Goal: Task Accomplishment & Management: Manage account settings

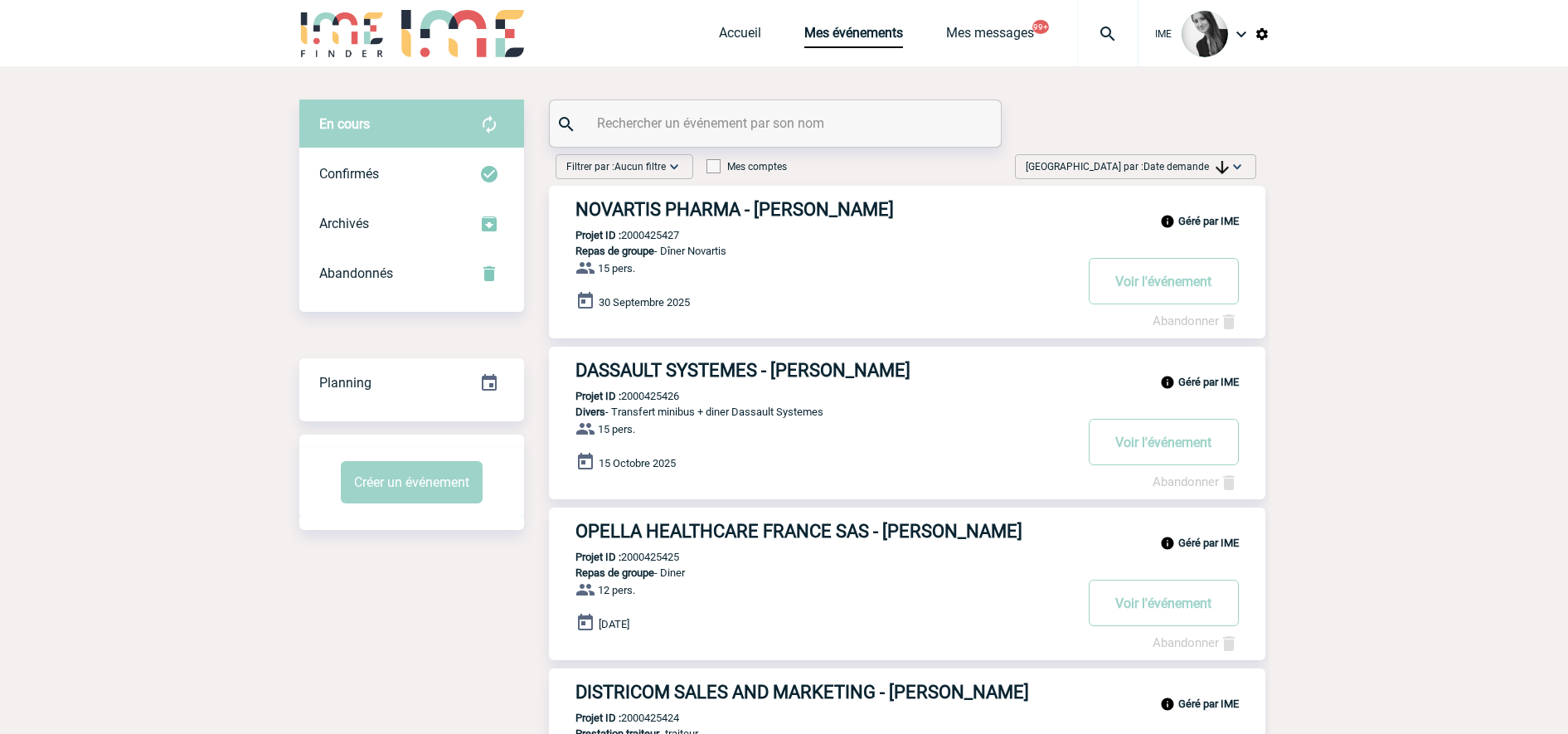
click at [1169, 170] on span "Date demande" at bounding box center [1186, 166] width 86 height 11
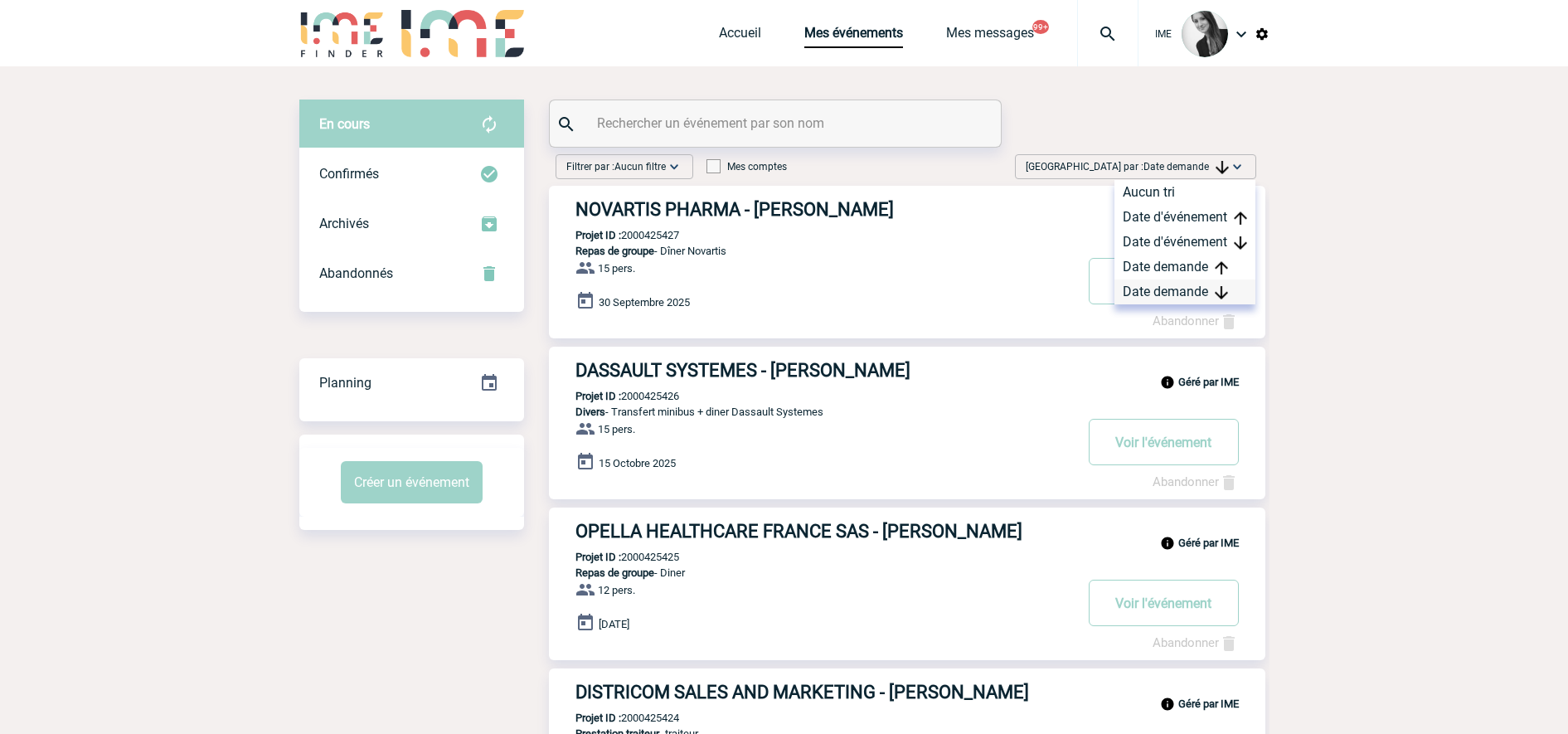
click at [1171, 291] on div "Date demande" at bounding box center [1184, 291] width 141 height 24
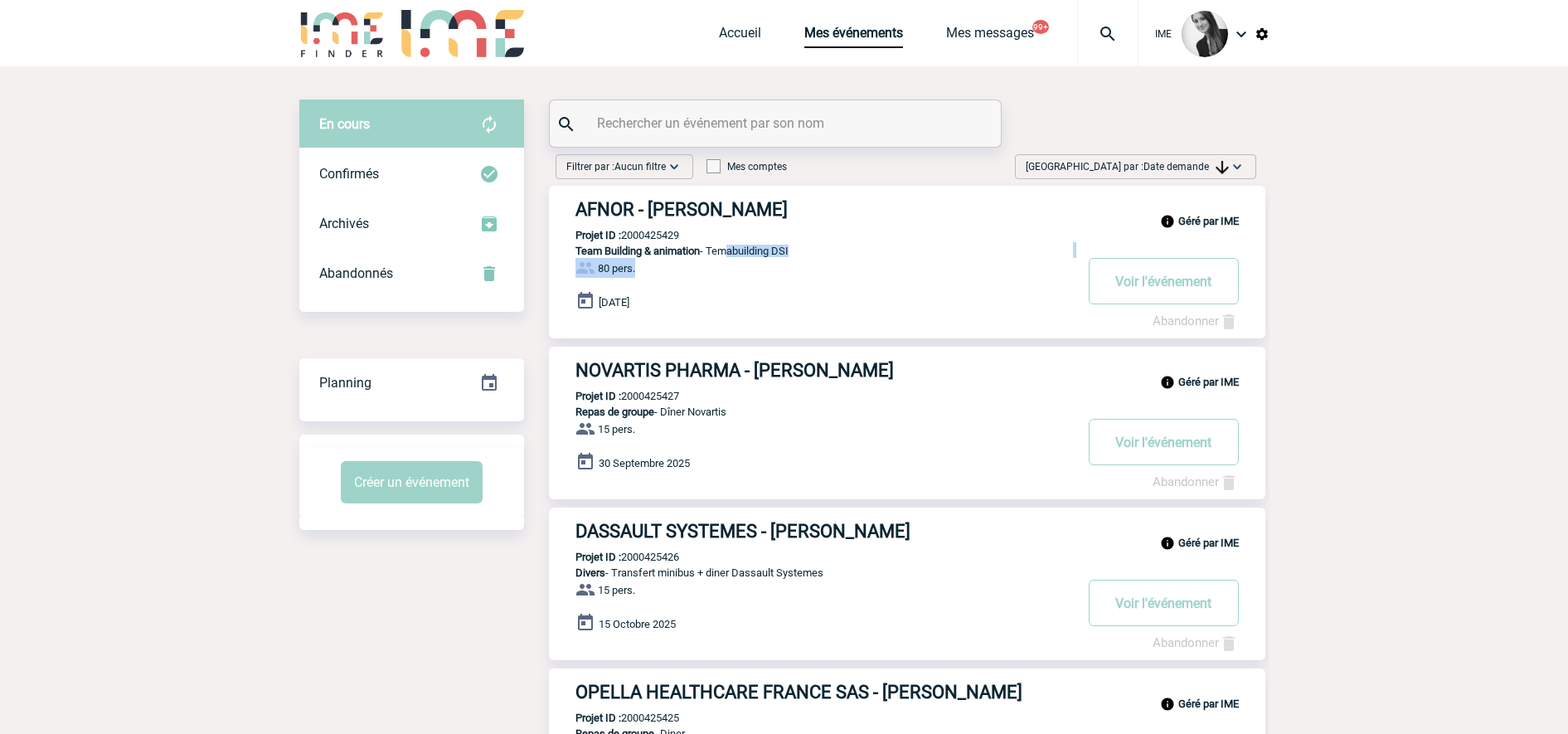
drag, startPoint x: 721, startPoint y: 248, endPoint x: 848, endPoint y: 268, distance: 128.6
click at [848, 268] on div "Géré par IME AFNOR - Sylvia MARCET Projet ID : 2000425429 Team Building & anima…" at bounding box center [907, 262] width 716 height 152
click at [768, 119] on input "text" at bounding box center [777, 122] width 369 height 24
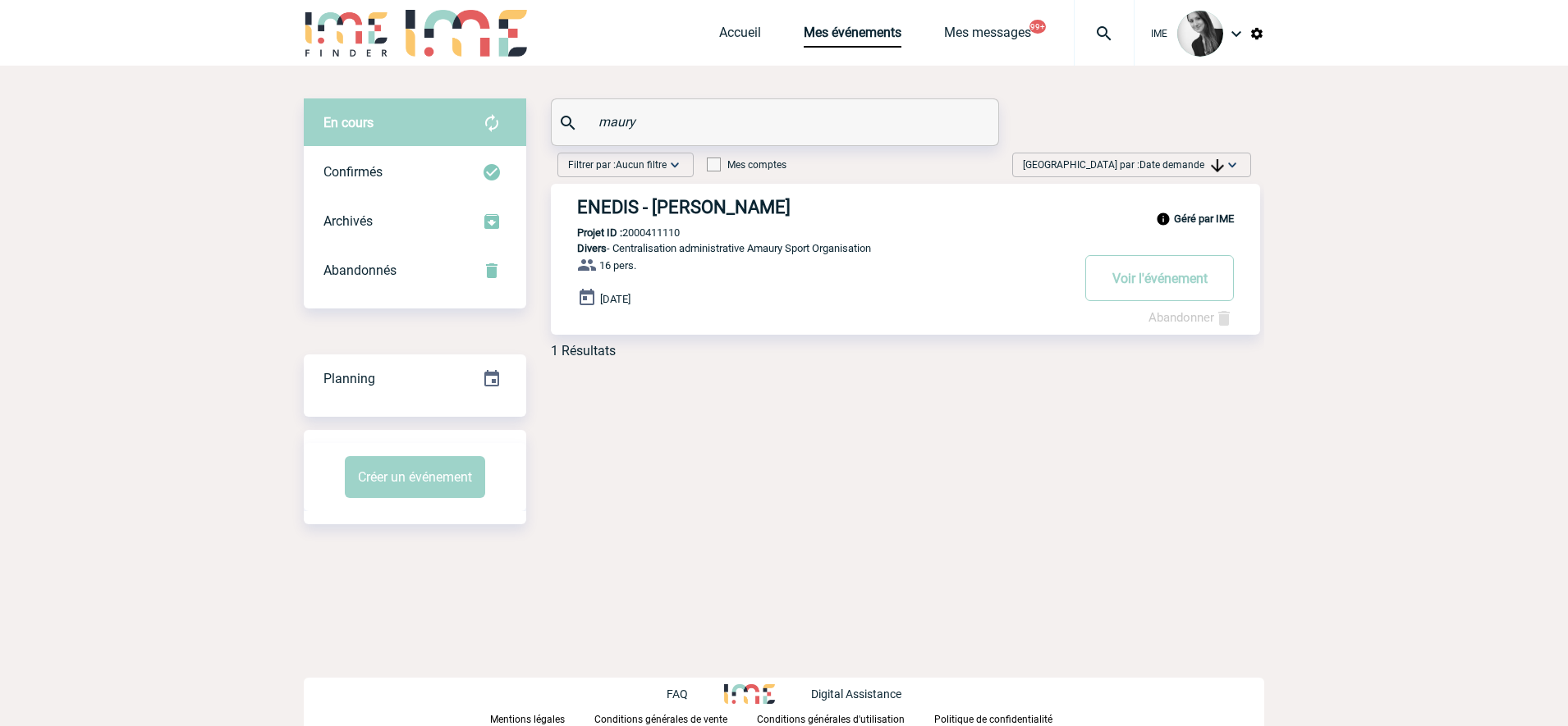
type input "maury"
click at [725, 29] on link "Accueil" at bounding box center [739, 35] width 42 height 23
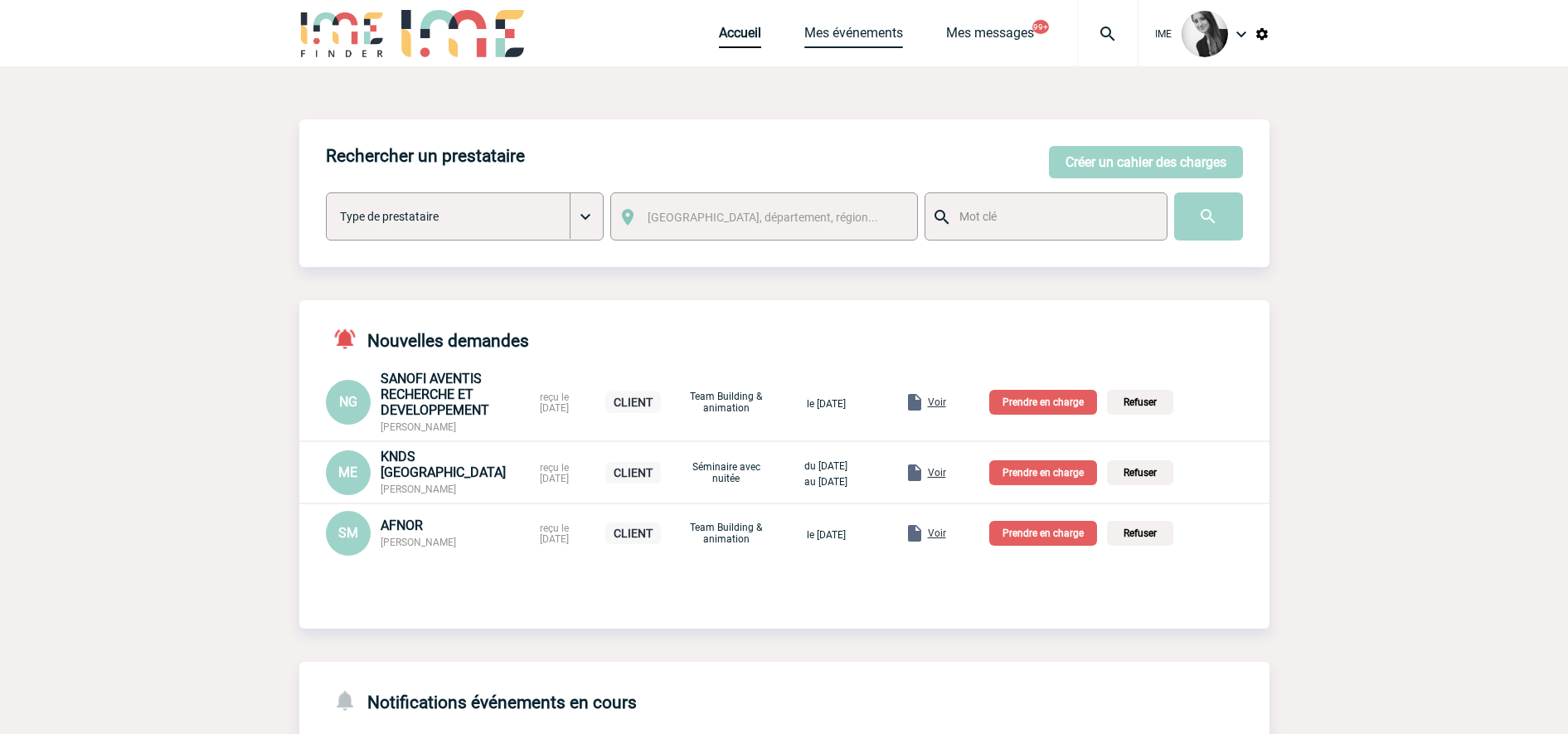
click at [861, 34] on link "Mes événements" at bounding box center [854, 36] width 99 height 24
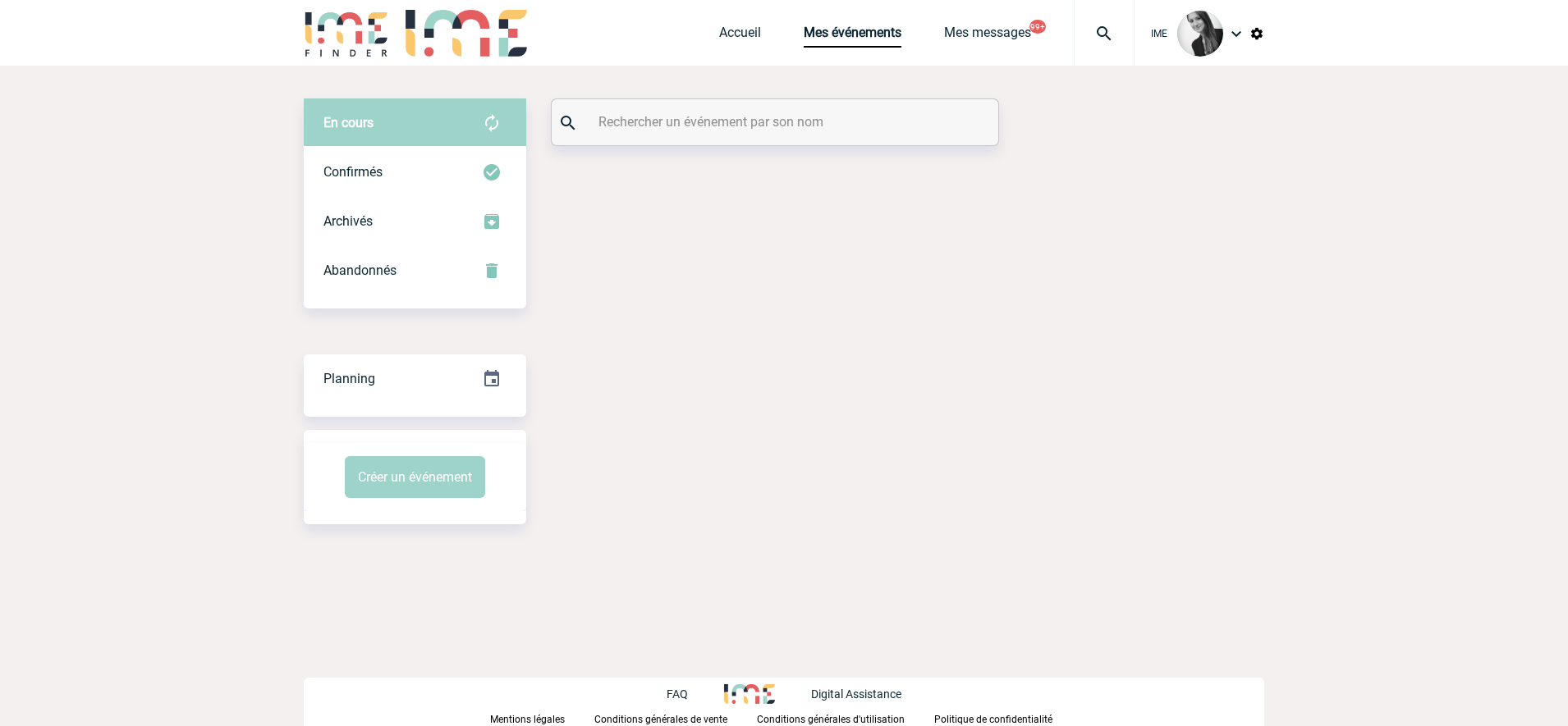
click at [669, 115] on input "text" at bounding box center [777, 121] width 365 height 23
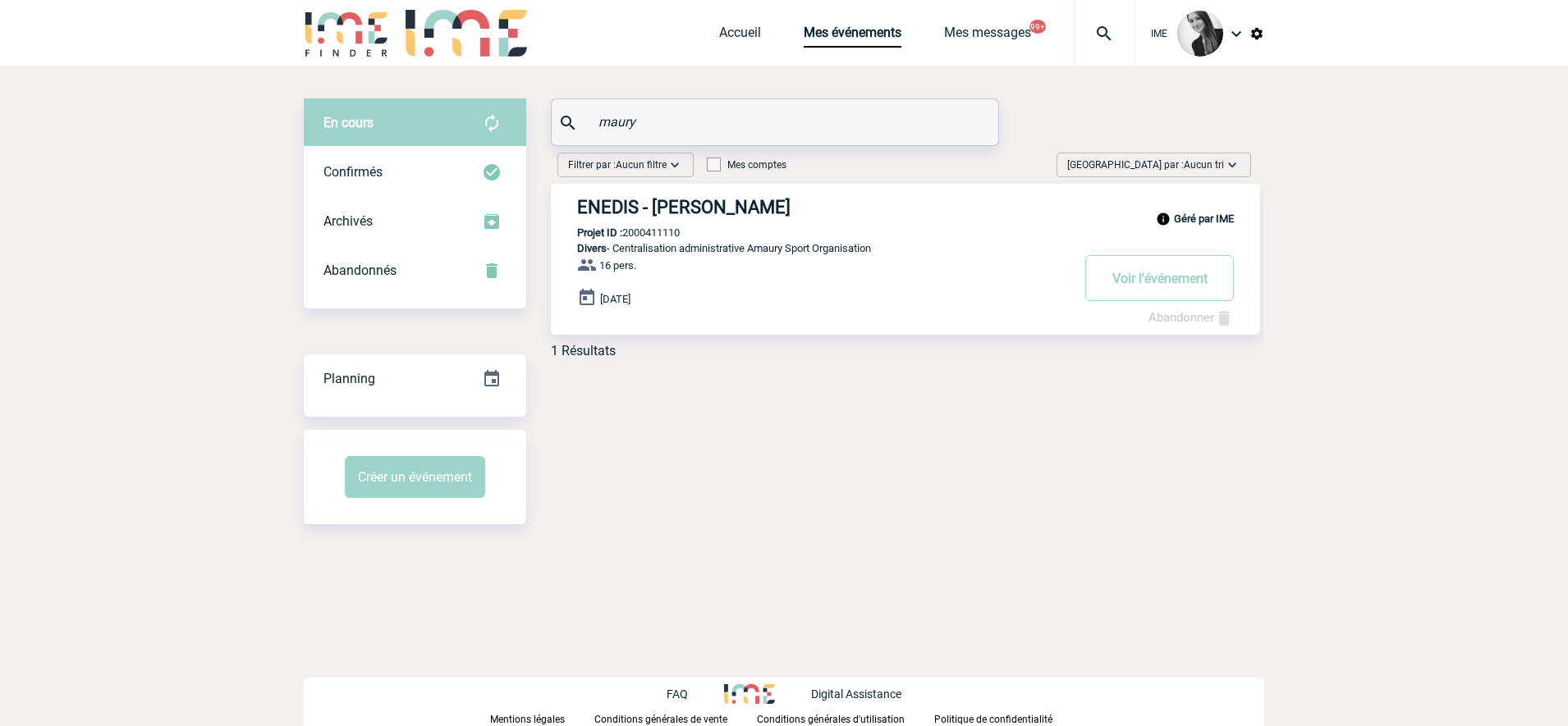
type input "maury"
click at [1254, 35] on img at bounding box center [1256, 33] width 15 height 15
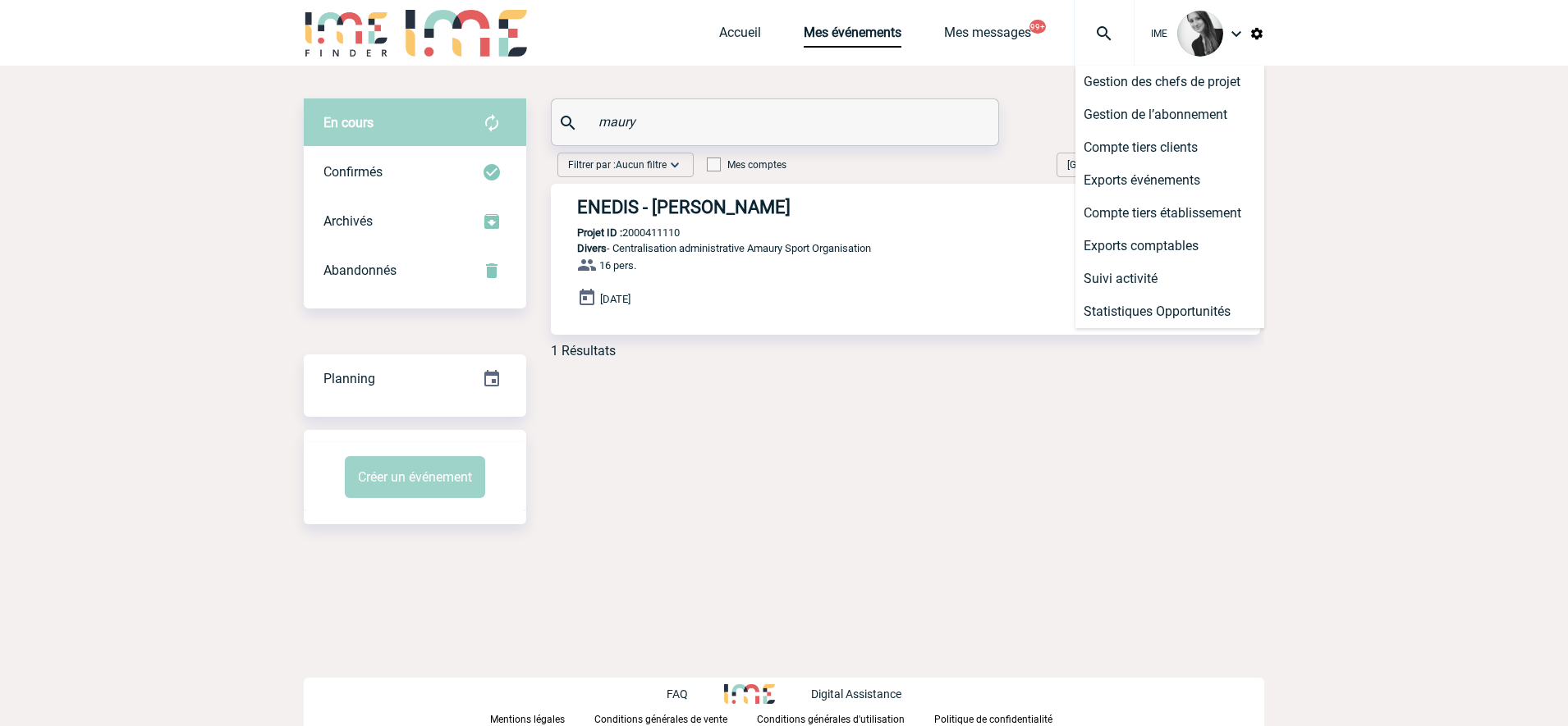
click at [978, 380] on div "En cours En cours Confirmés Archivés Abandonnés En cours Confirmés Archivés Aba…" at bounding box center [784, 312] width 960 height 491
click at [738, 38] on link "Accueil" at bounding box center [739, 35] width 42 height 23
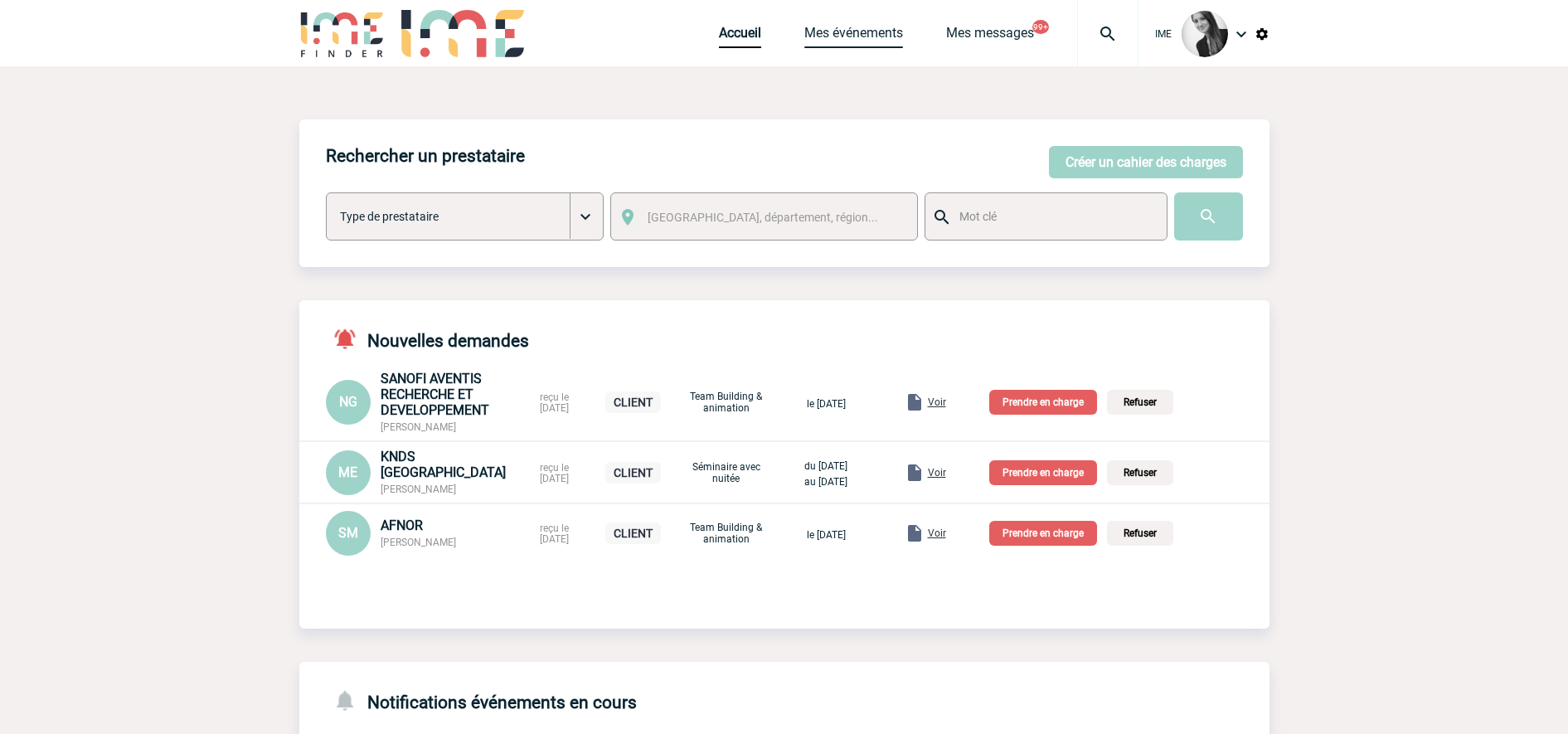
click at [868, 44] on link "Mes événements" at bounding box center [854, 36] width 99 height 24
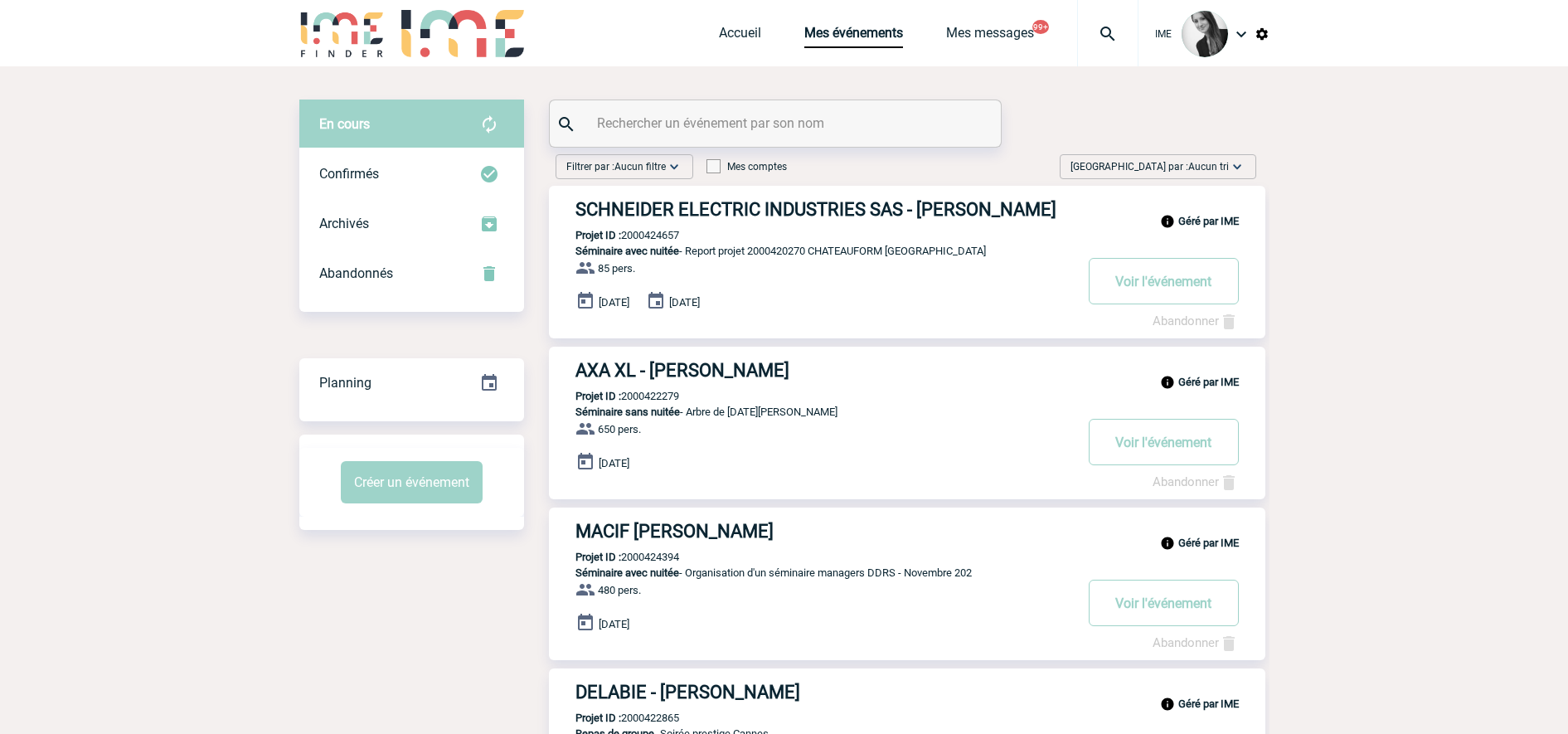
click at [1196, 168] on span "Aucun tri" at bounding box center [1208, 166] width 40 height 11
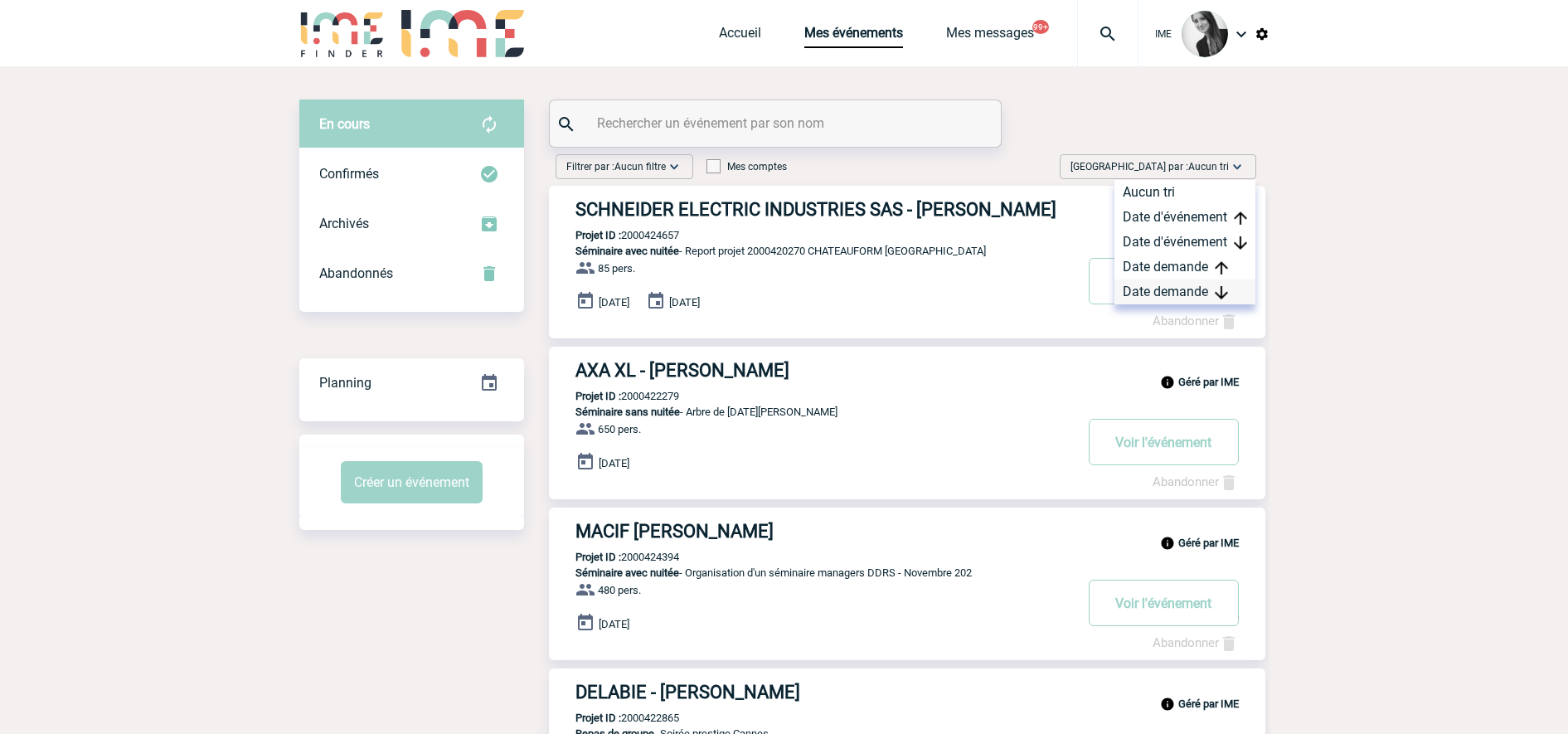
click at [1194, 290] on div "Date demande" at bounding box center [1184, 291] width 141 height 24
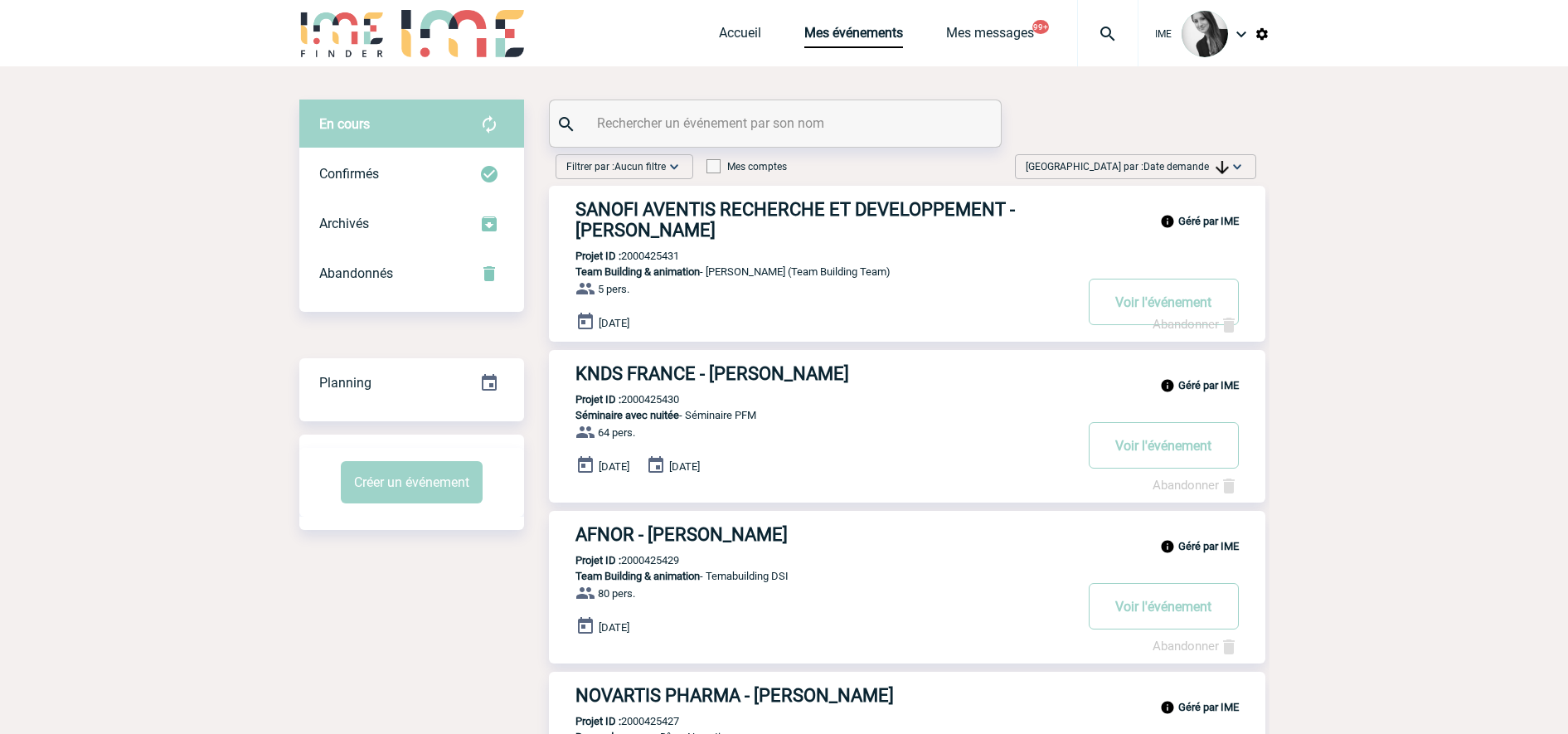
click at [1158, 172] on span "[GEOGRAPHIC_DATA] par : Date demande" at bounding box center [1127, 166] width 203 height 17
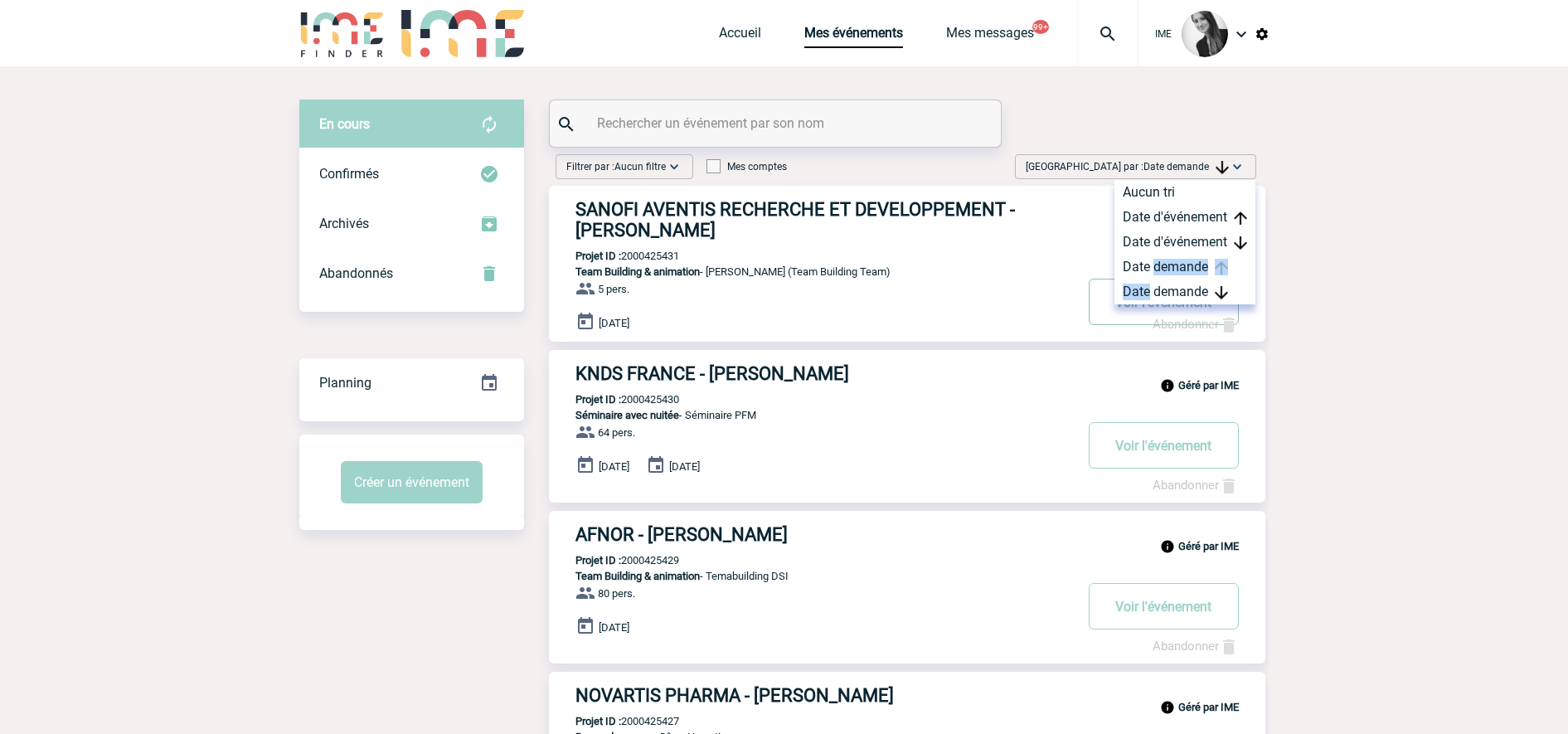
drag, startPoint x: 1151, startPoint y: 273, endPoint x: 1143, endPoint y: 287, distance: 16.1
click at [1145, 289] on div "Aucun tri Date d'événement Date d'événement Date demande Date demande" at bounding box center [1184, 242] width 141 height 124
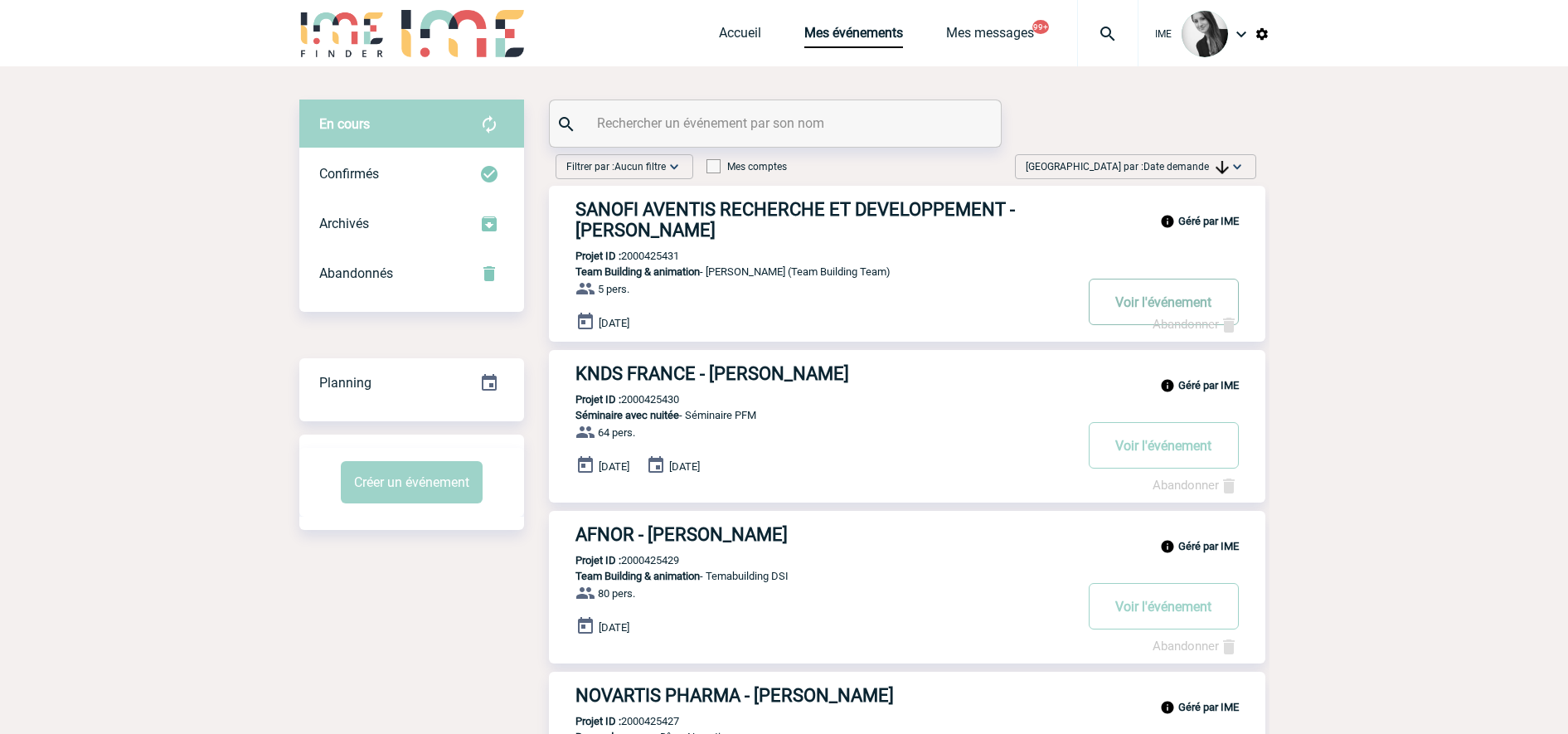
click at [1142, 285] on button "Voir l'événement" at bounding box center [1164, 302] width 150 height 46
click at [1127, 178] on div "Trier par : Date demande Aucun tri Date d'événement Date d'événement Date deman…" at bounding box center [1135, 166] width 241 height 24
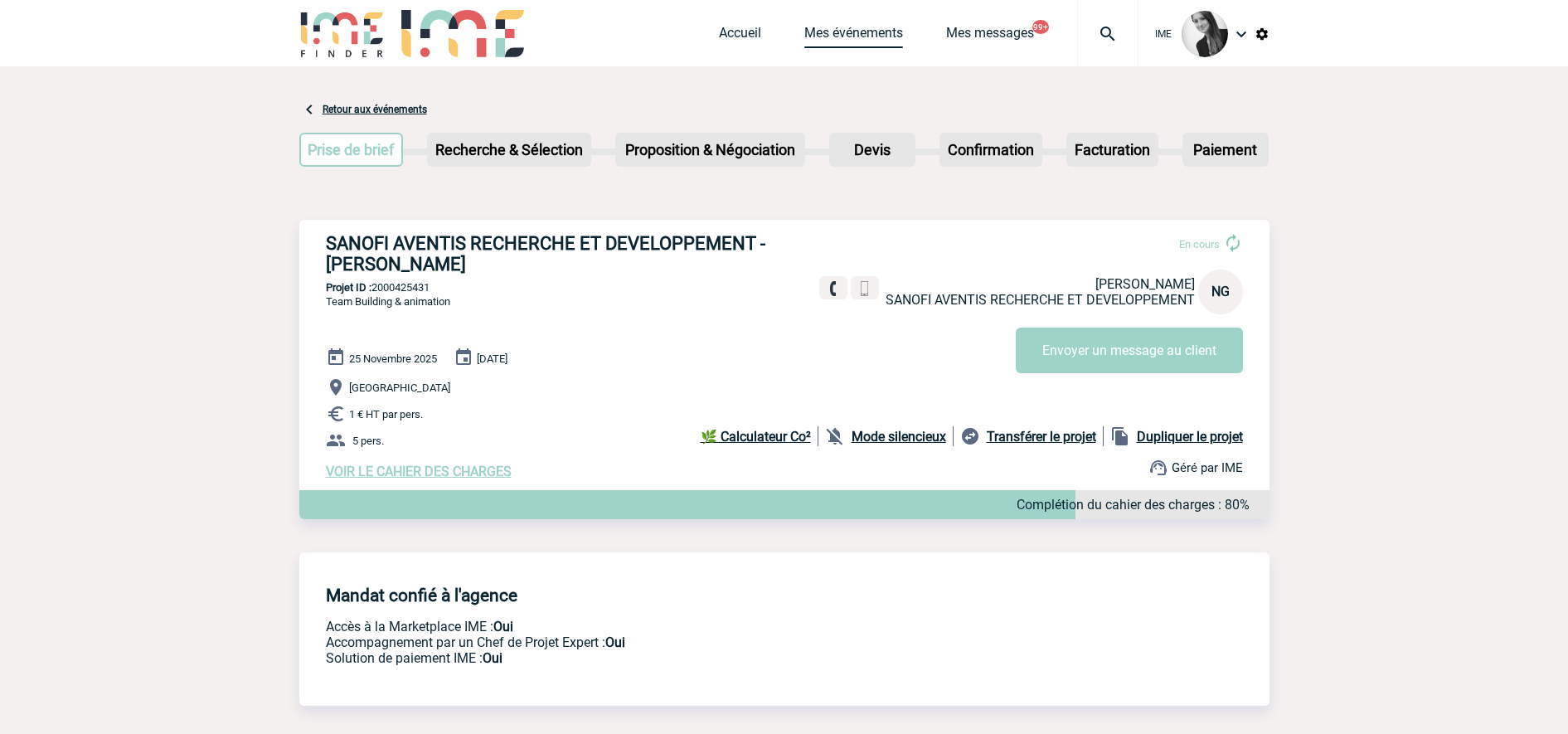
click at [897, 39] on link "Mes événements" at bounding box center [854, 36] width 99 height 24
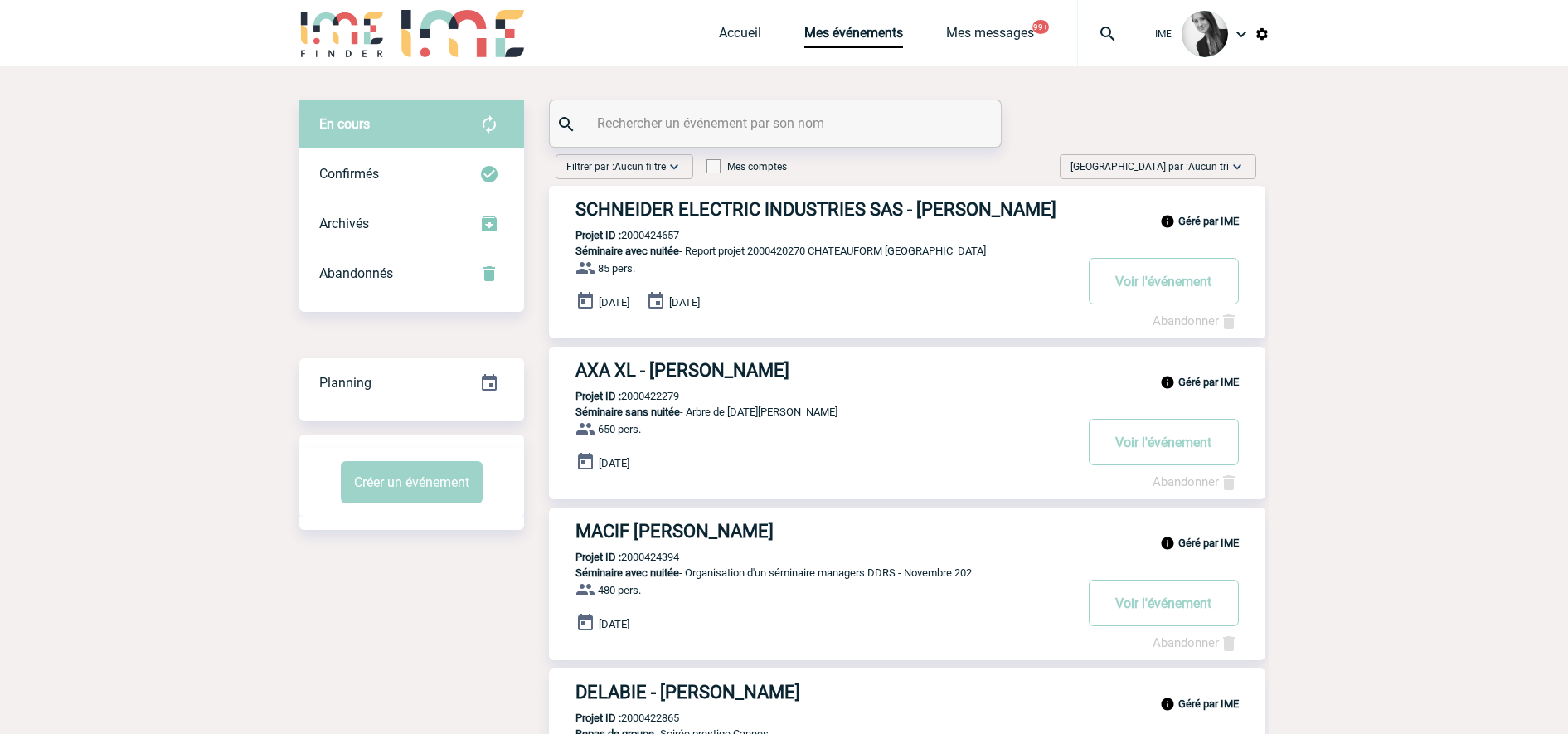
click at [1213, 155] on div "[GEOGRAPHIC_DATA] par : Aucun tri Aucun tri Date d'événement Date d'événement D…" at bounding box center [1157, 166] width 197 height 24
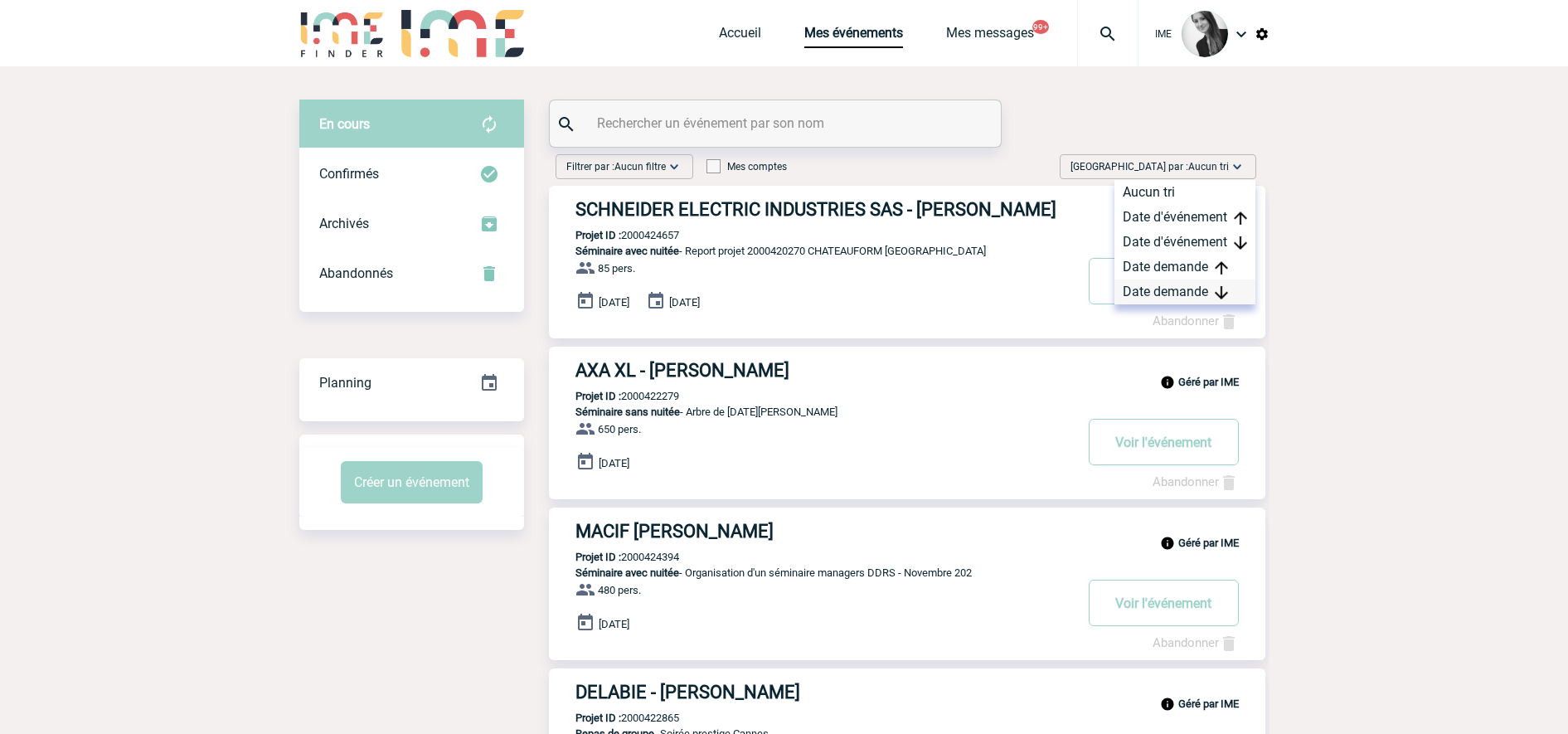
click at [1187, 296] on div "Date demande" at bounding box center [1184, 291] width 141 height 24
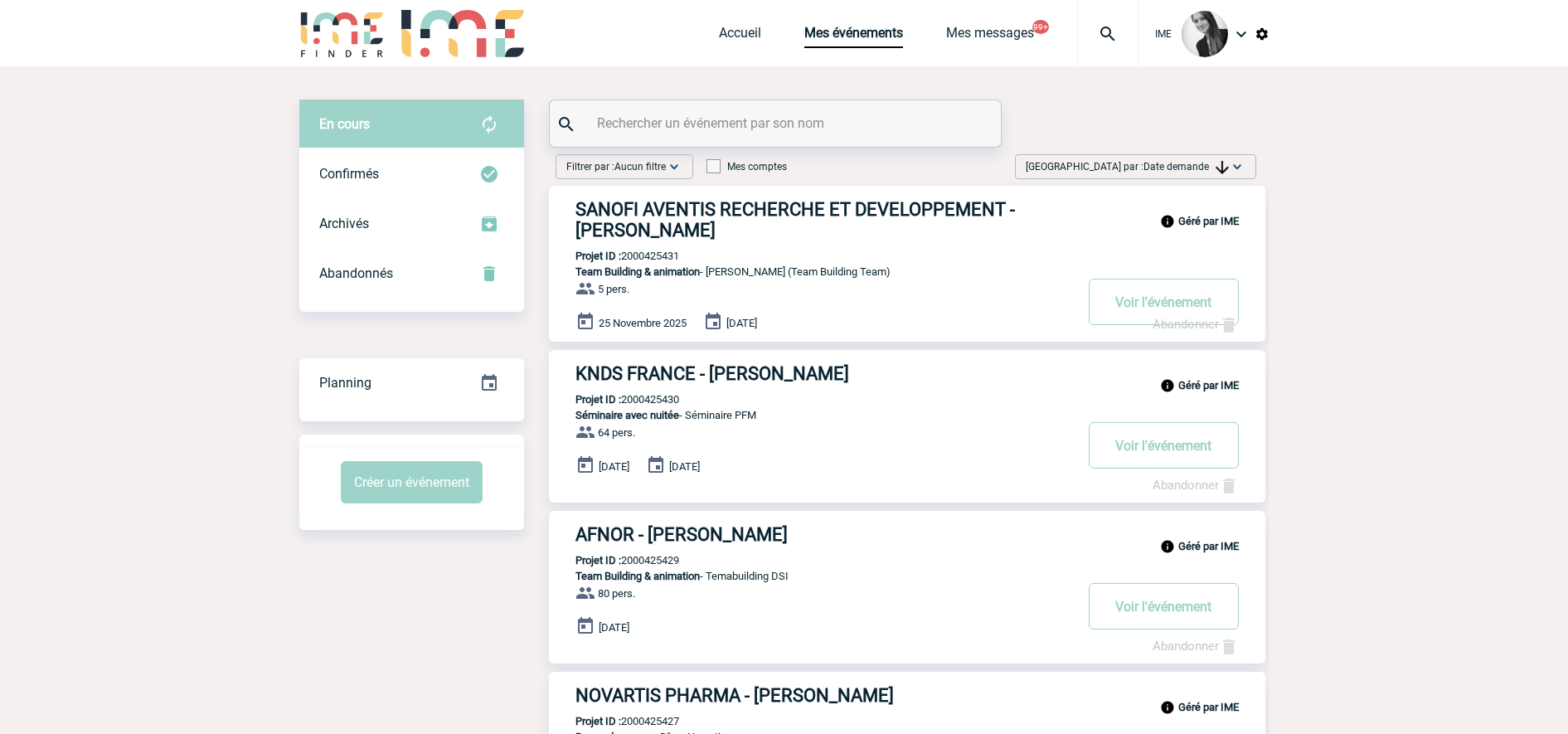
drag, startPoint x: 1208, startPoint y: 166, endPoint x: 1214, endPoint y: 288, distance: 122.1
click at [1208, 166] on span "Date demande" at bounding box center [1186, 166] width 86 height 11
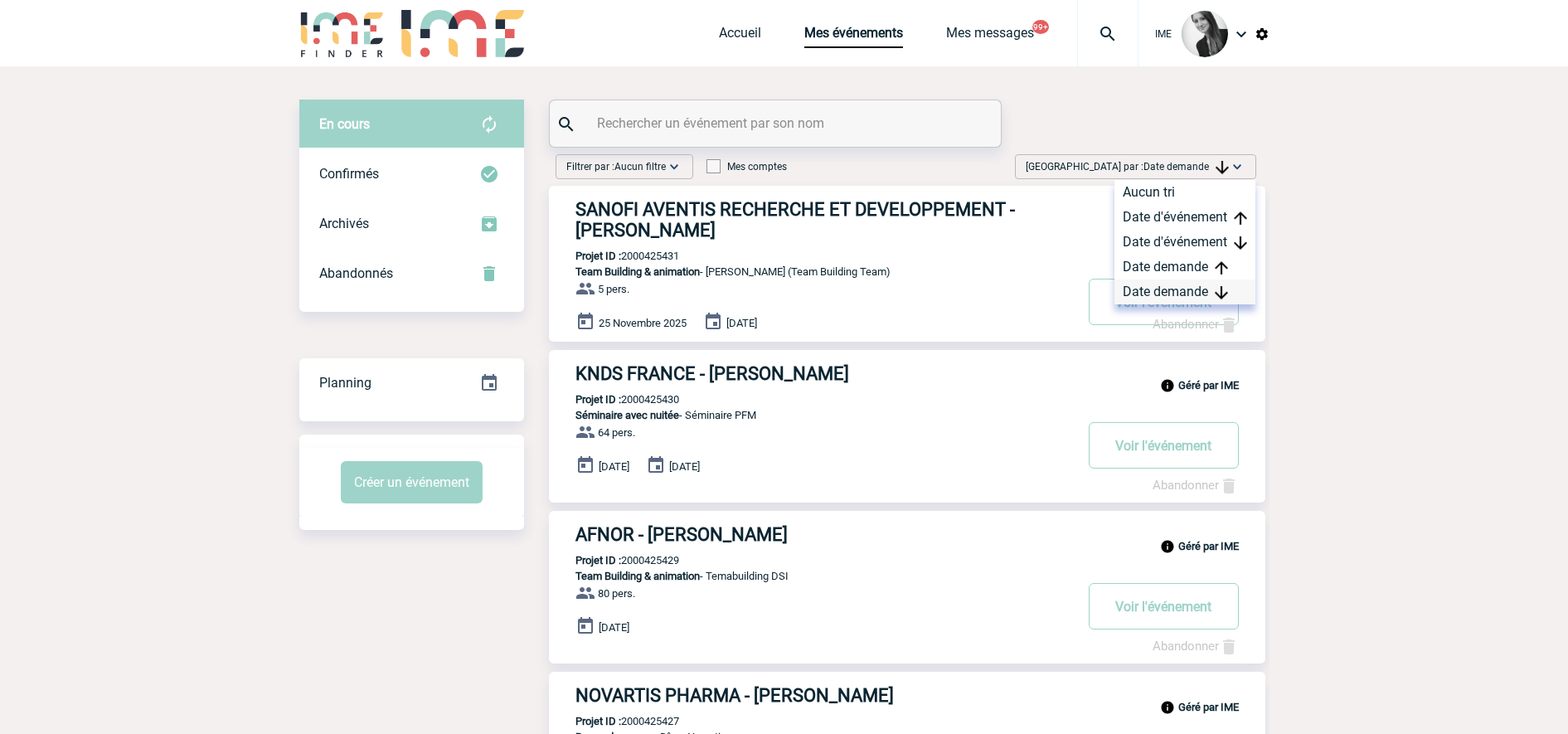
click at [1197, 292] on div "Date demande" at bounding box center [1184, 291] width 141 height 24
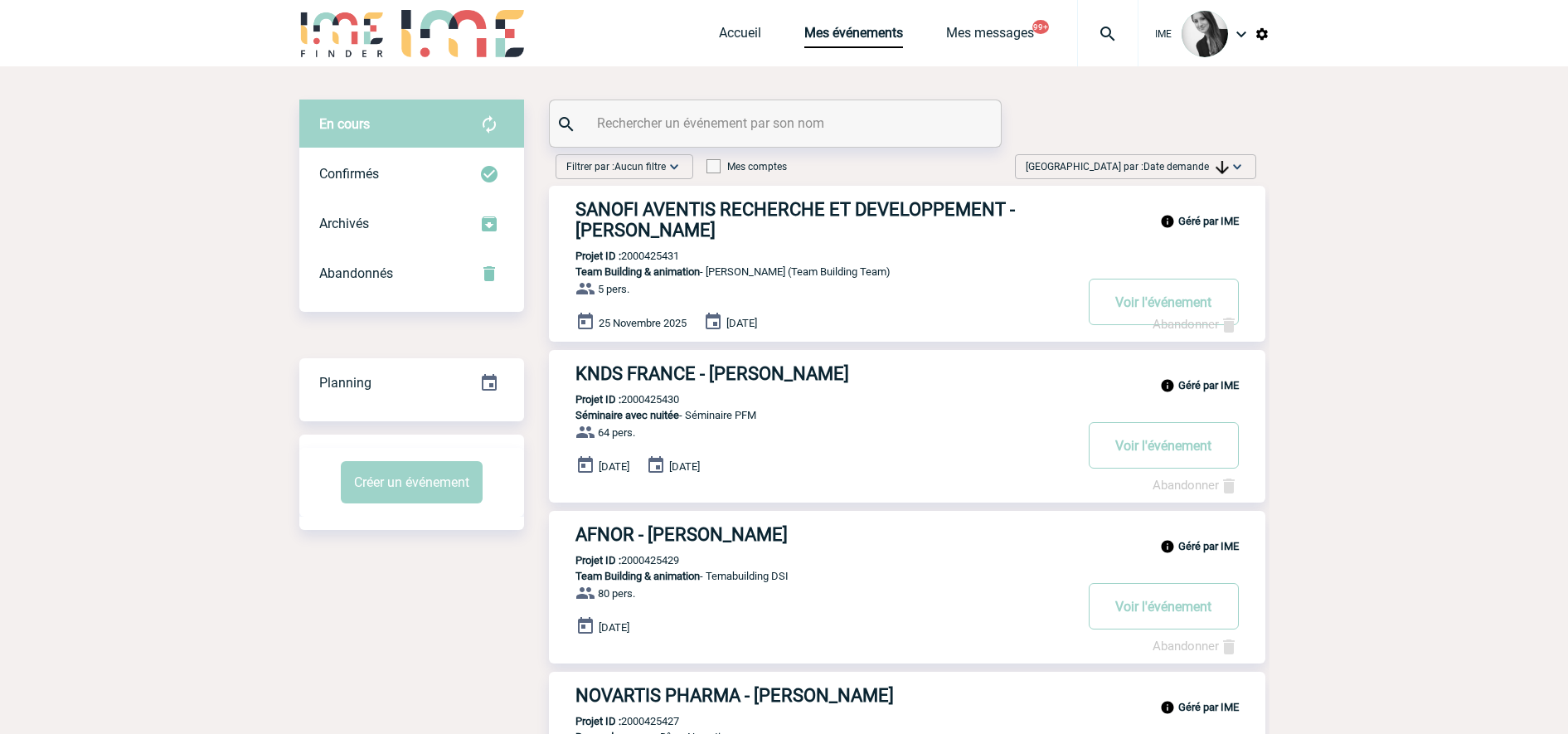
click at [1175, 164] on span "Date demande" at bounding box center [1186, 166] width 86 height 11
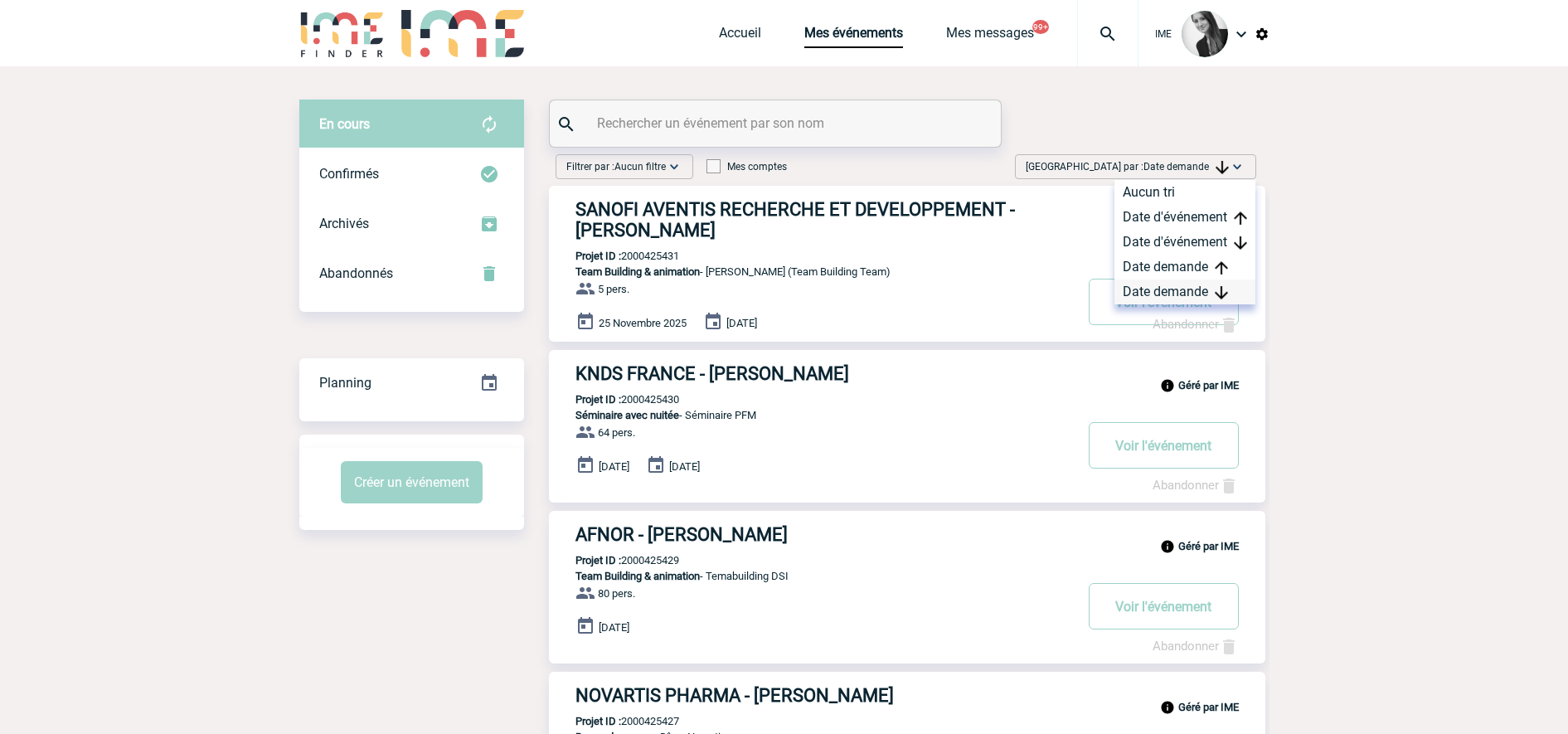
click at [1166, 294] on div "Date demande" at bounding box center [1184, 291] width 141 height 24
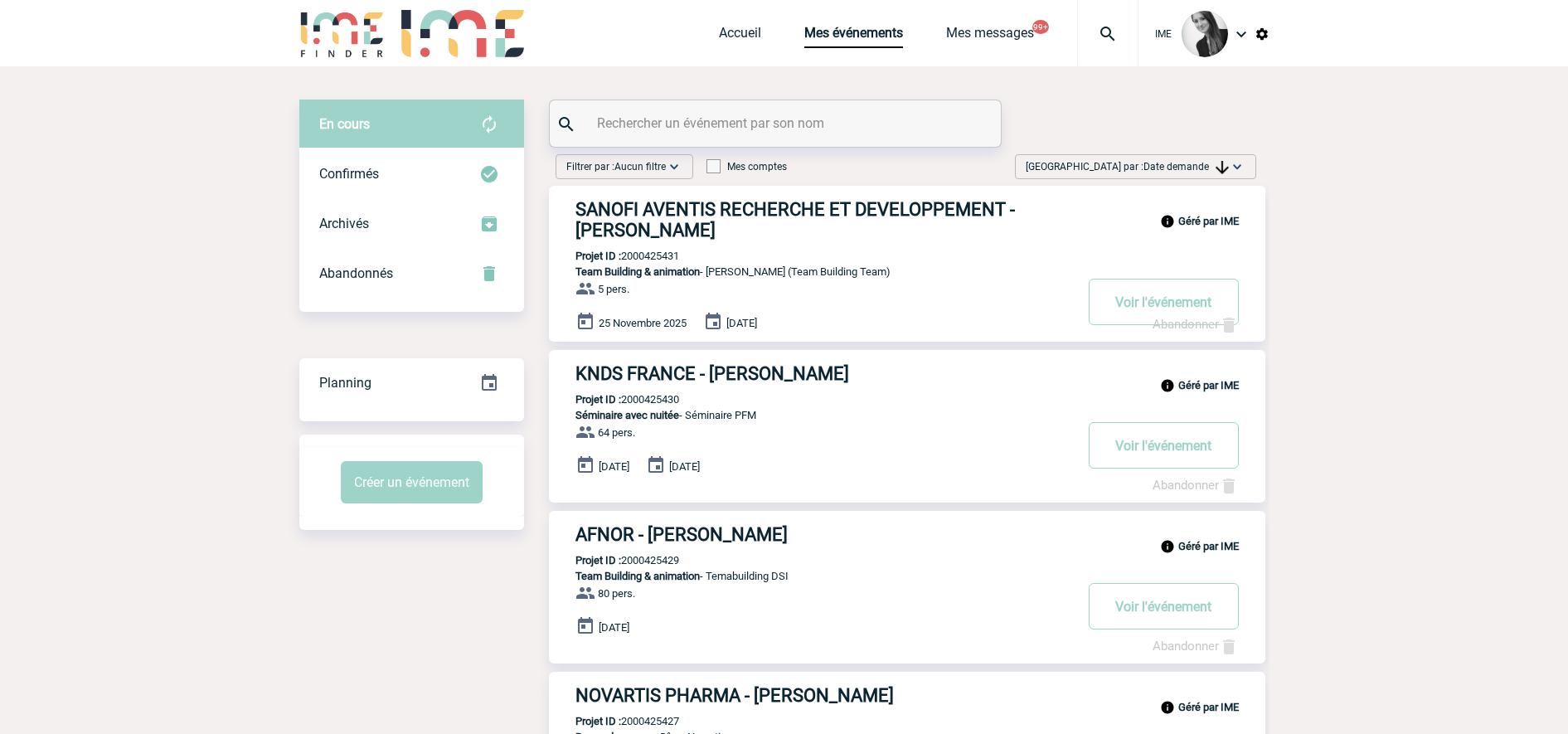
drag, startPoint x: 1216, startPoint y: 167, endPoint x: 1213, endPoint y: 199, distance: 32.1
click at [1216, 166] on img at bounding box center [1222, 167] width 13 height 13
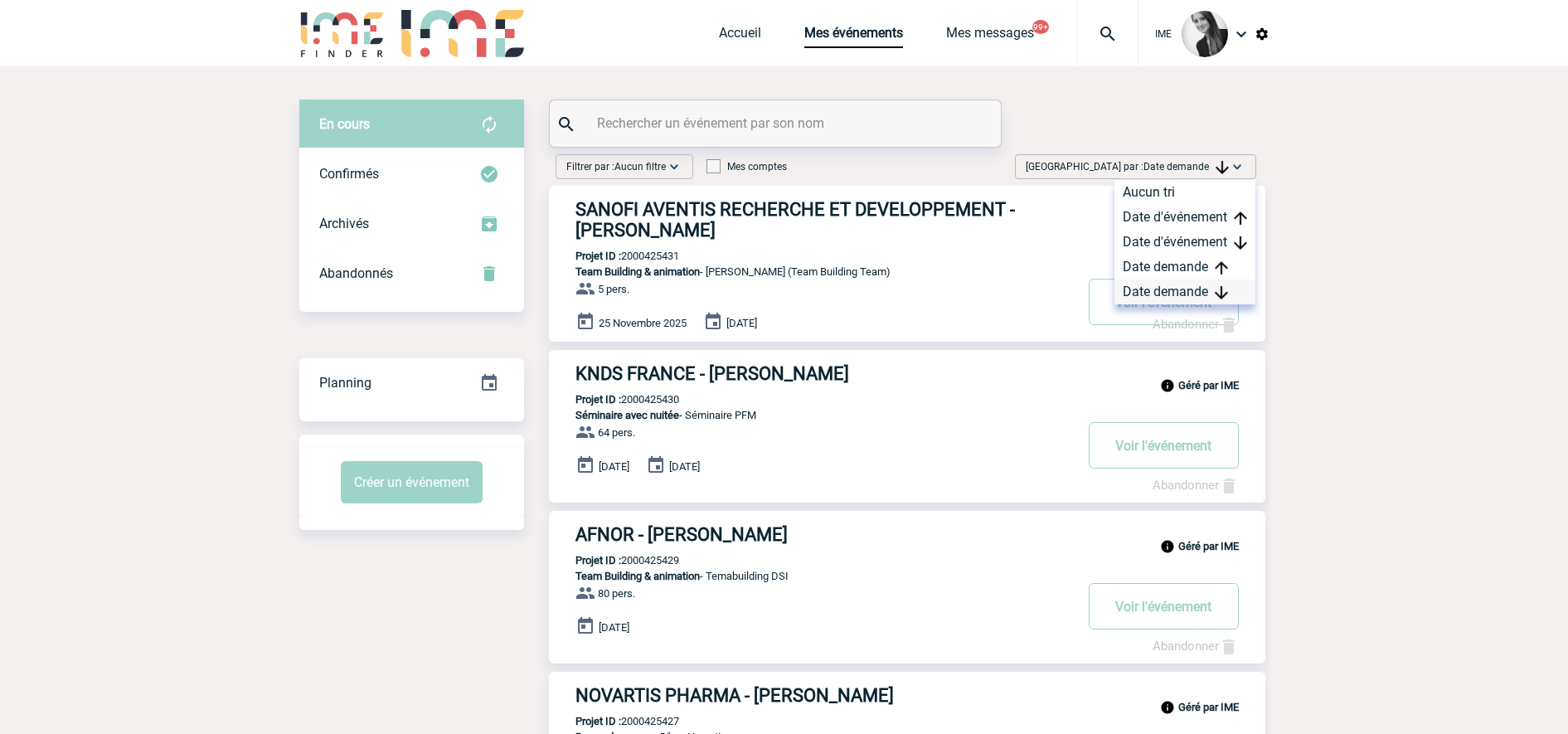
click at [1186, 292] on div "Date demande" at bounding box center [1184, 291] width 141 height 24
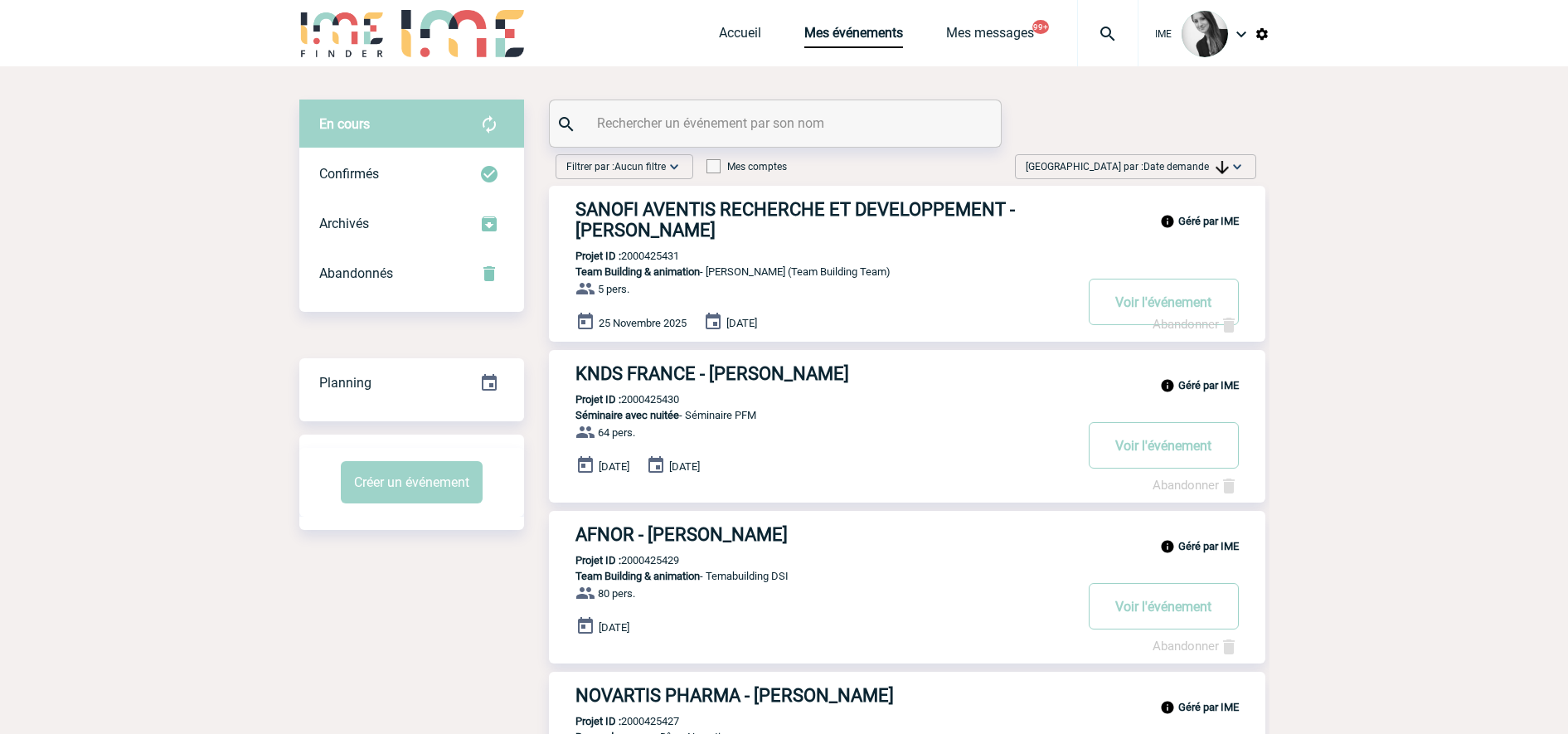
click at [1187, 159] on span "[GEOGRAPHIC_DATA] par : Date demande" at bounding box center [1127, 166] width 203 height 17
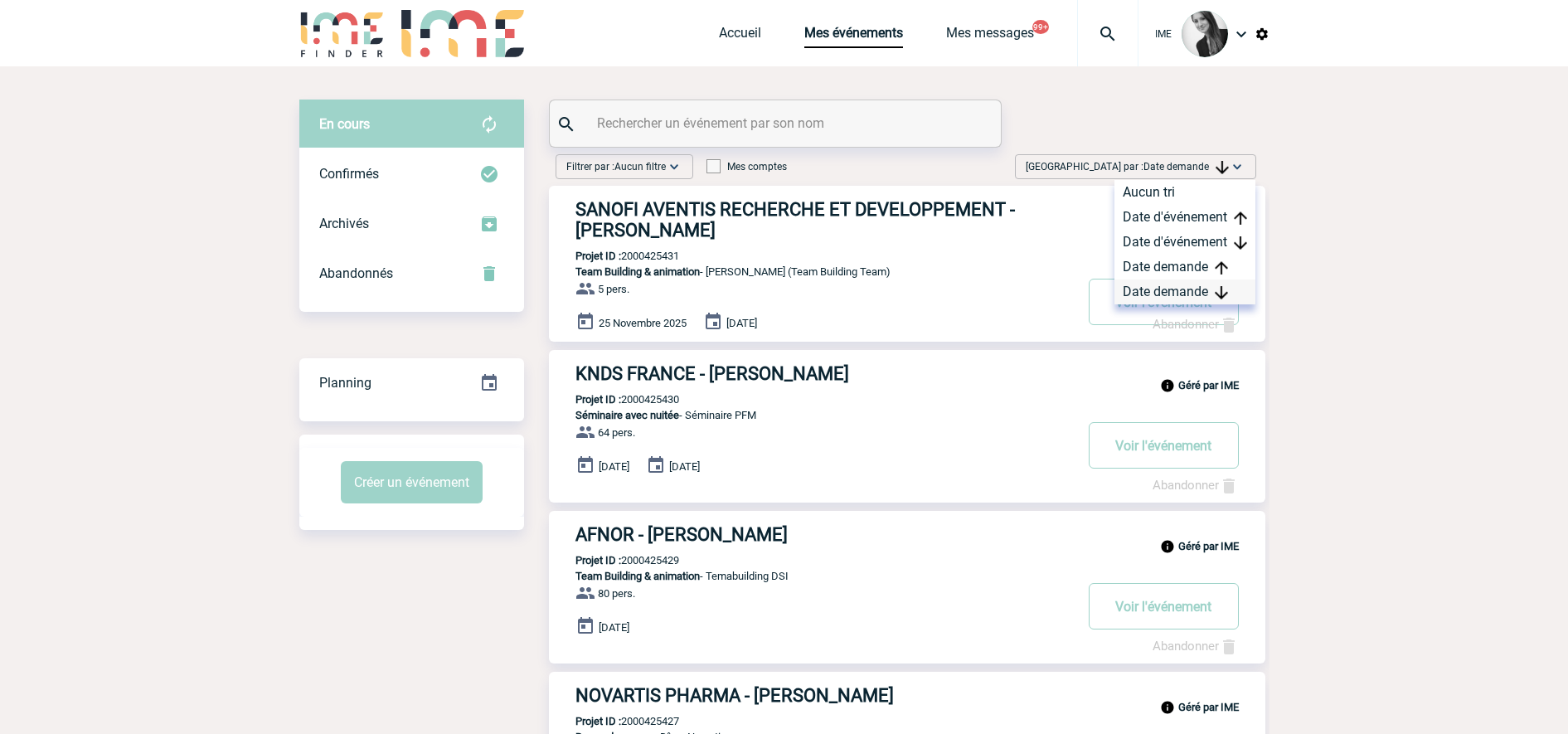
click at [1185, 292] on div "Date demande" at bounding box center [1184, 291] width 141 height 24
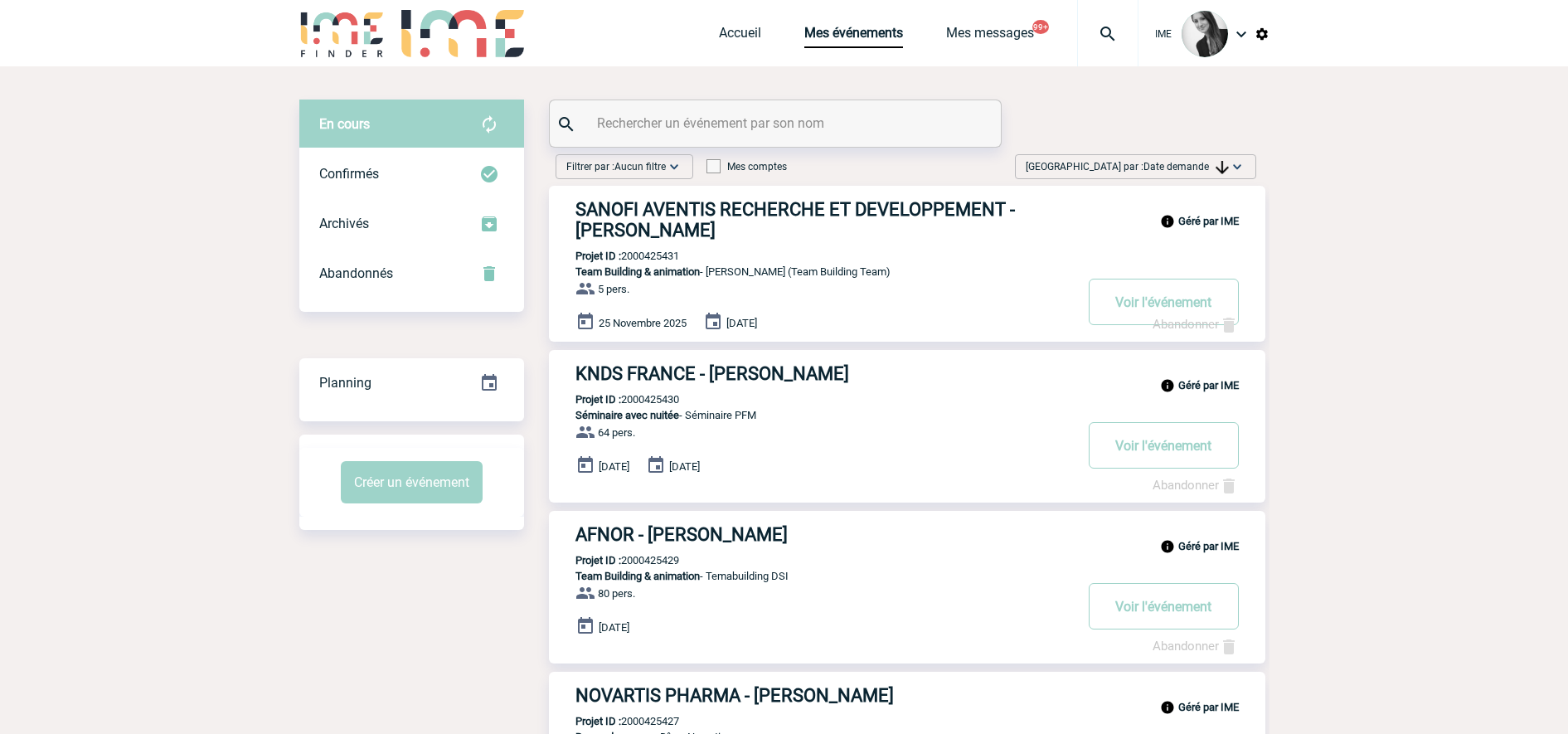
drag, startPoint x: 1182, startPoint y: 160, endPoint x: 1193, endPoint y: 236, distance: 76.8
click at [1182, 161] on span "[GEOGRAPHIC_DATA] par : Date demande" at bounding box center [1127, 166] width 203 height 17
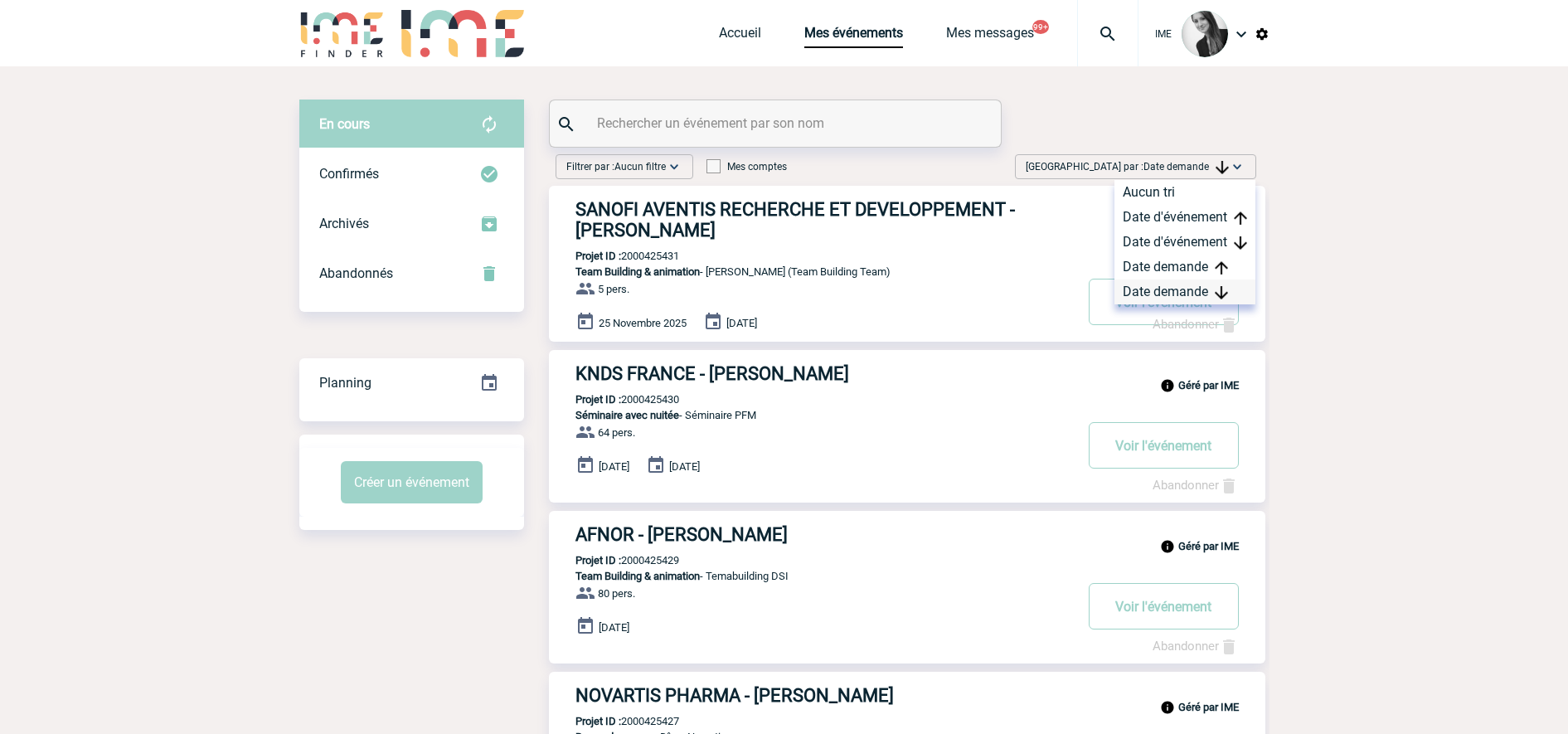
click at [1172, 300] on div "Date demande" at bounding box center [1184, 291] width 141 height 24
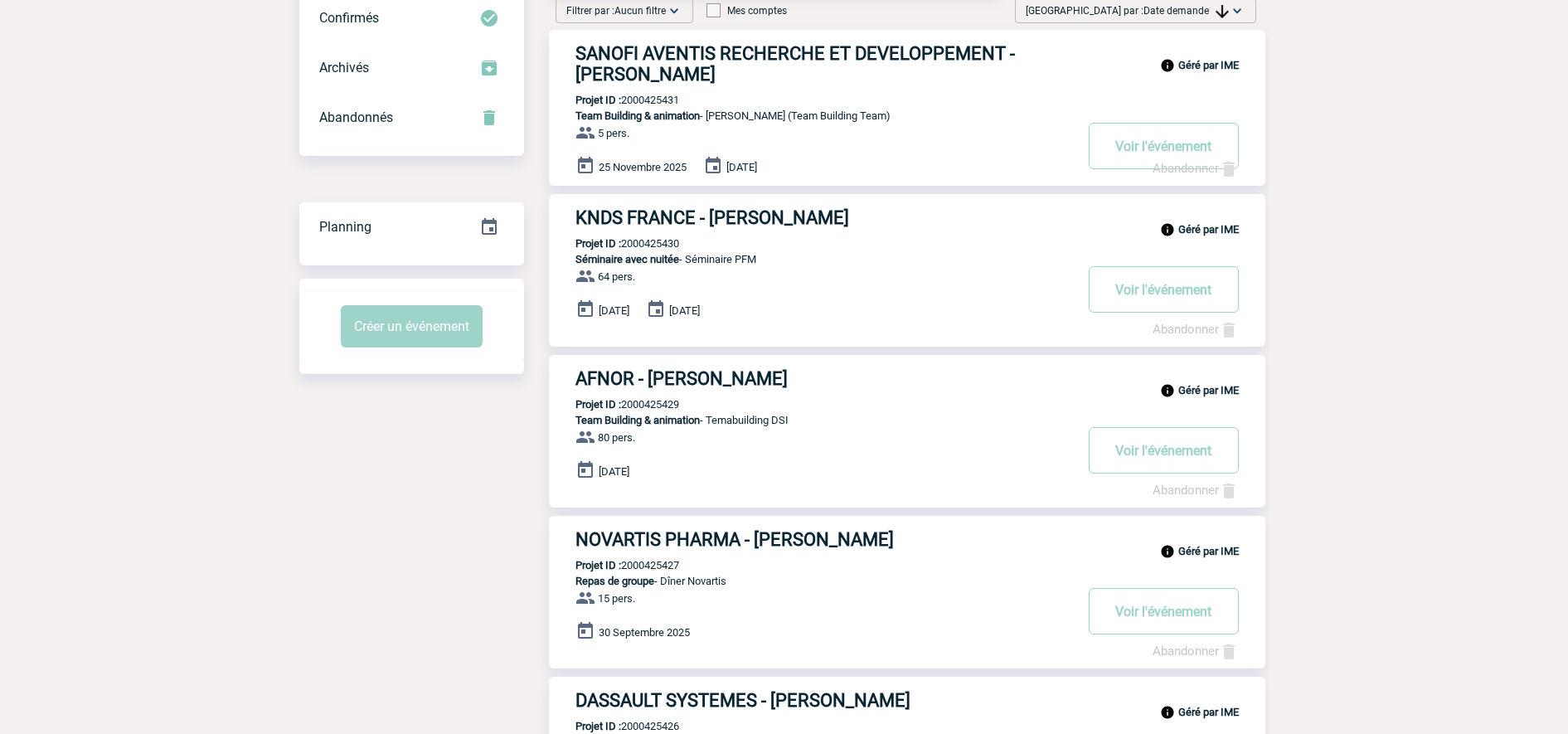
scroll to position [311, 0]
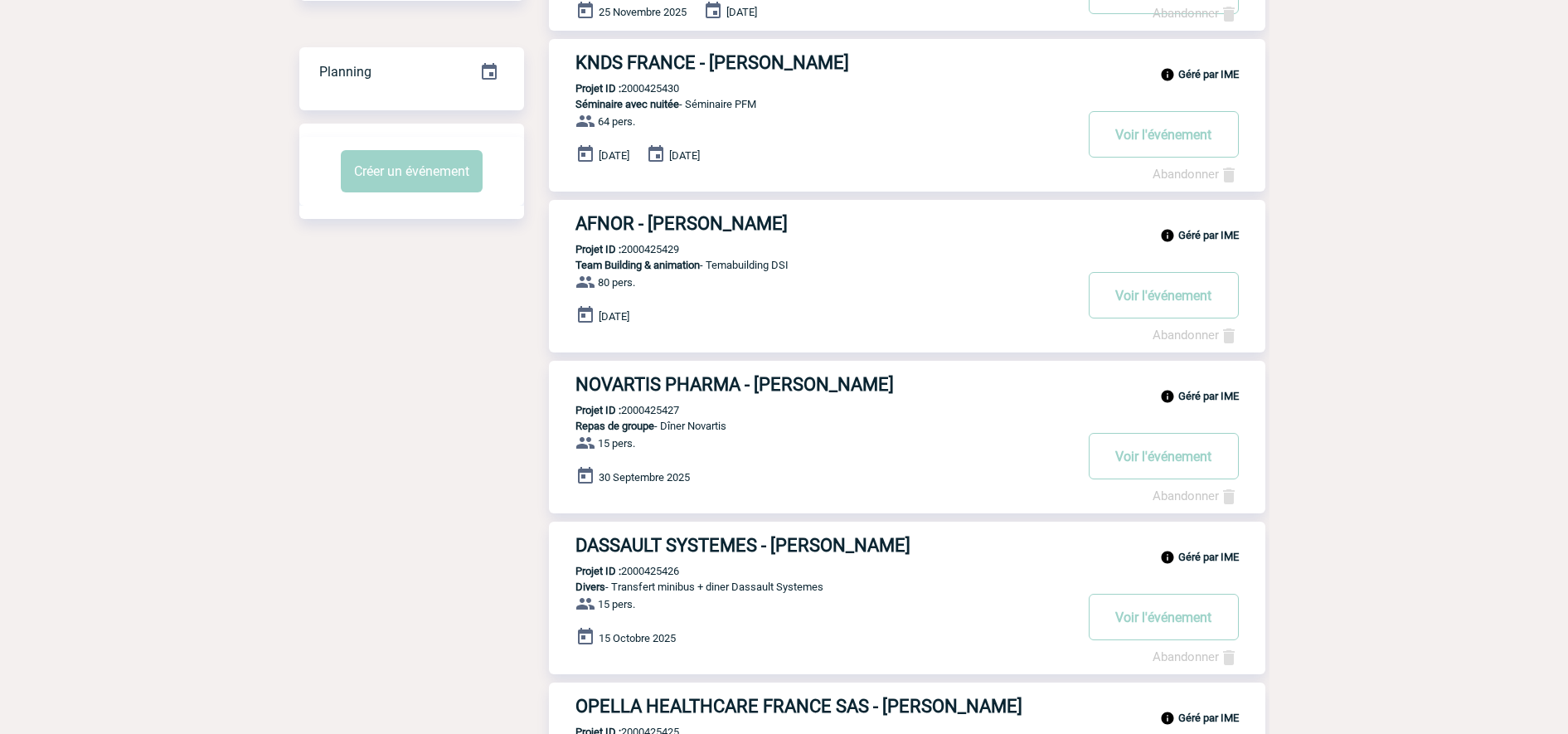
click at [1562, 264] on body "IME Accueil Mes événements" at bounding box center [784, 636] width 1568 height 1893
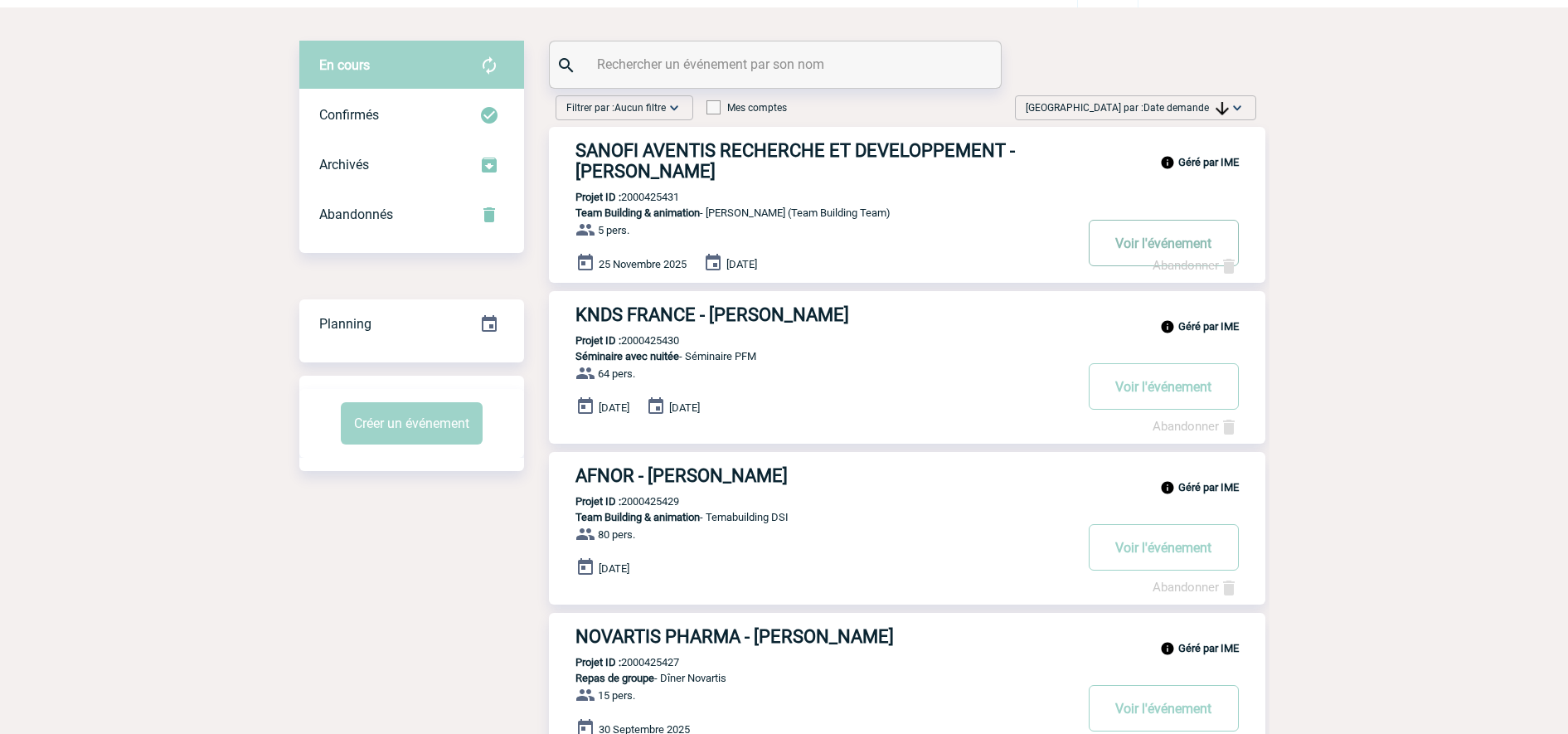
scroll to position [0, 0]
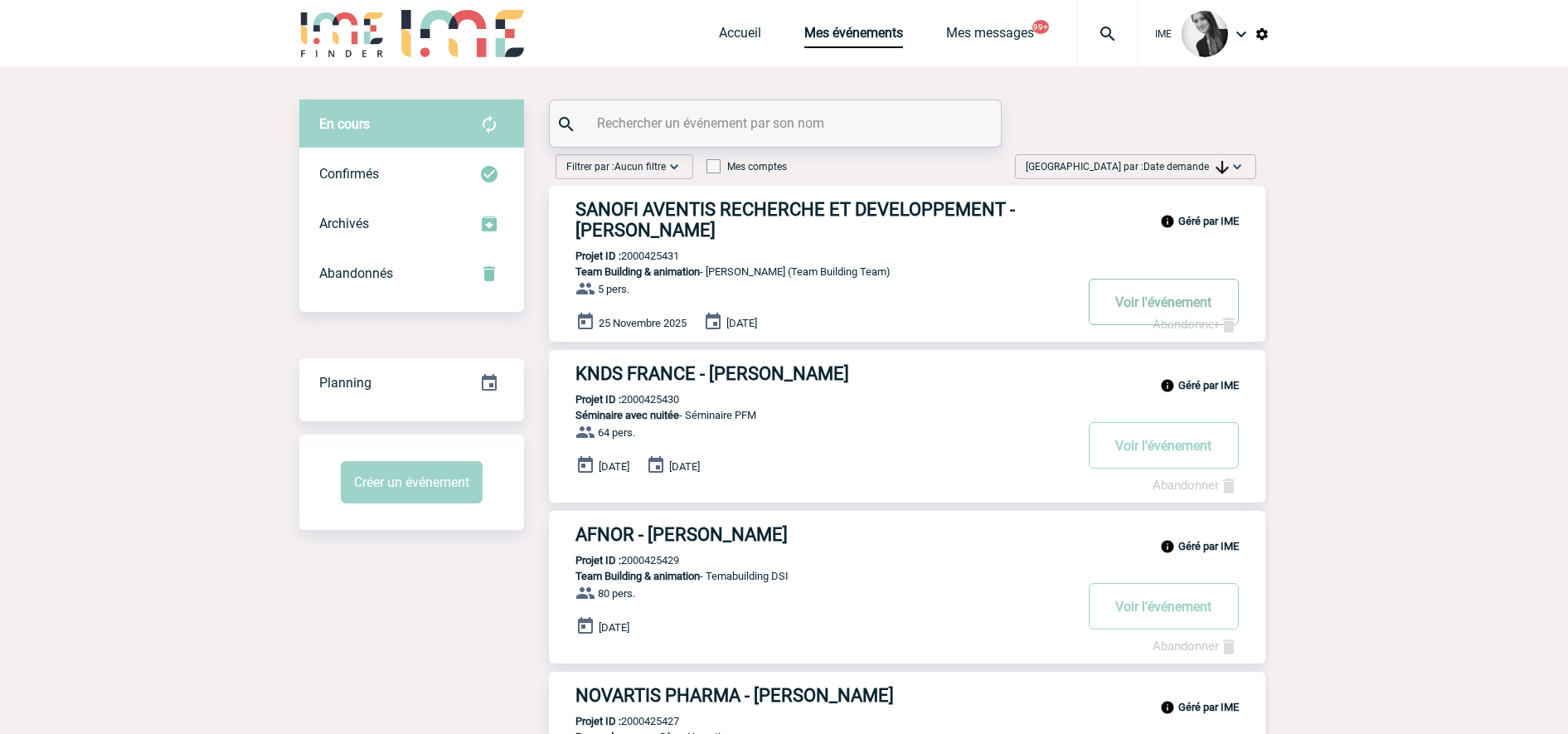
drag, startPoint x: 1193, startPoint y: 170, endPoint x: 1181, endPoint y: 312, distance: 142.5
click at [1195, 174] on span "[GEOGRAPHIC_DATA] par : Date demande" at bounding box center [1127, 166] width 203 height 17
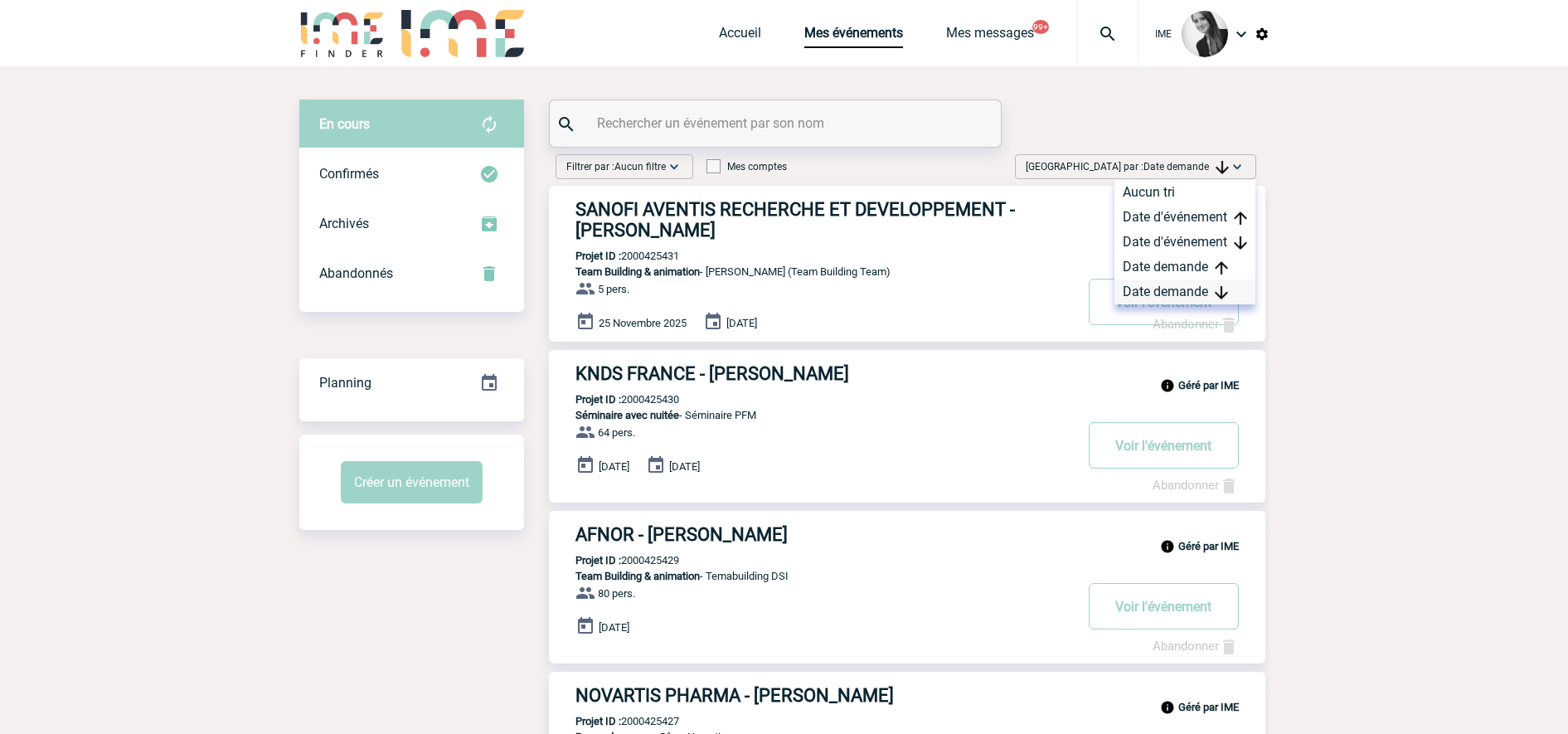
click at [1168, 299] on div "Date demande" at bounding box center [1184, 291] width 141 height 24
